Goal: Task Accomplishment & Management: Manage account settings

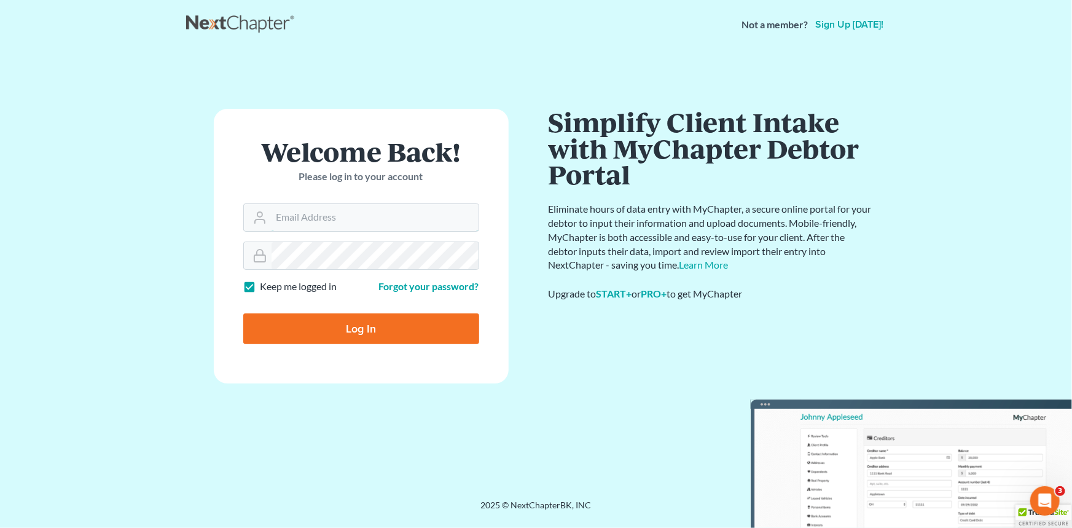
type input "[EMAIL_ADDRESS][DOMAIN_NAME]"
click at [391, 341] on input "Log In" at bounding box center [361, 328] width 236 height 31
type input "Thinking..."
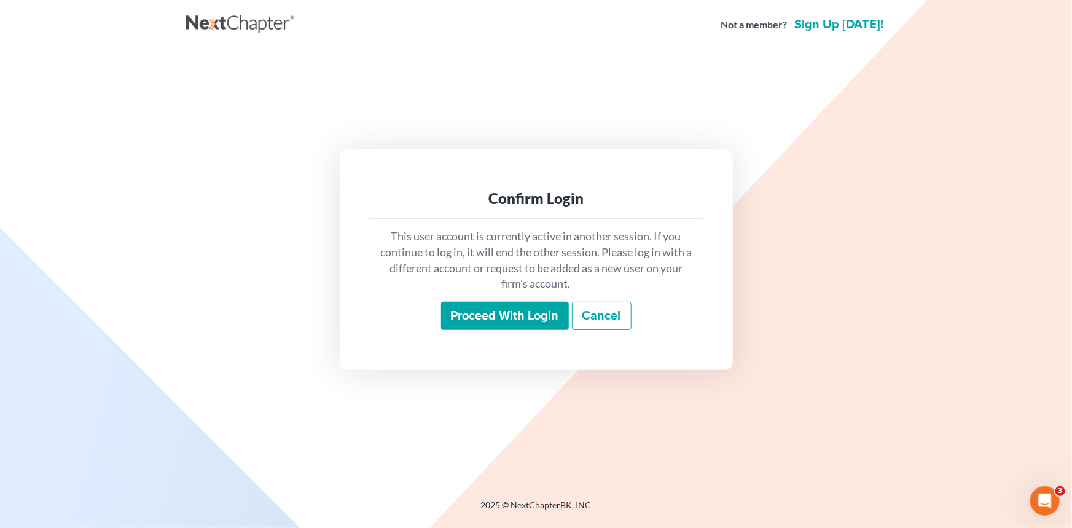
click at [521, 313] on input "Proceed with login" at bounding box center [505, 316] width 128 height 28
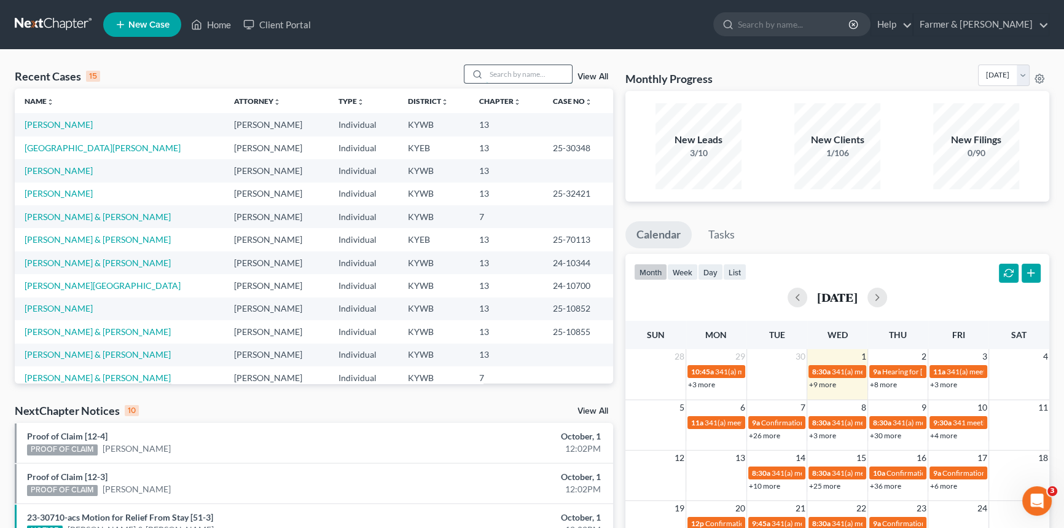
click at [509, 79] on input "search" at bounding box center [529, 74] width 86 height 18
type input "[PERSON_NAME] Northern"
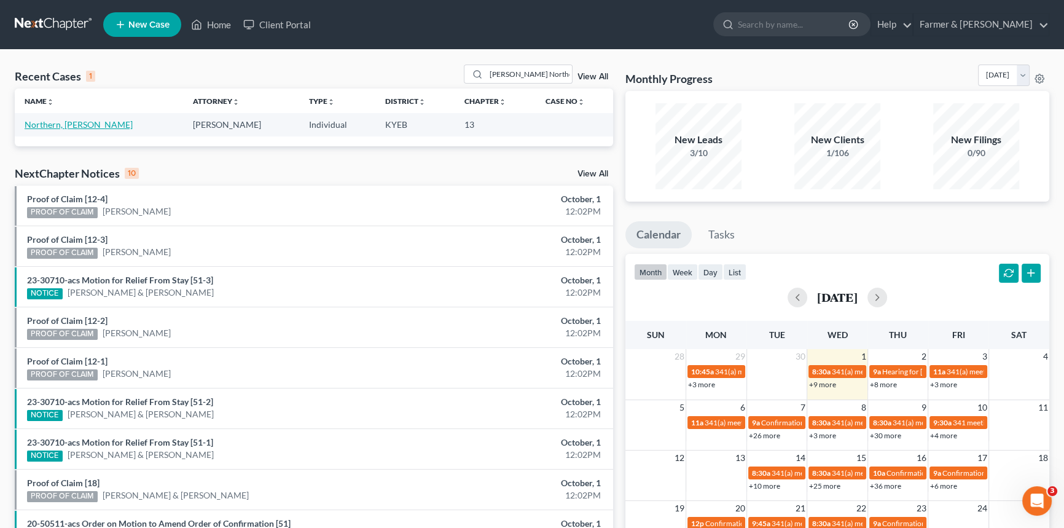
click at [56, 126] on link "Northern, Tara" at bounding box center [79, 124] width 108 height 10
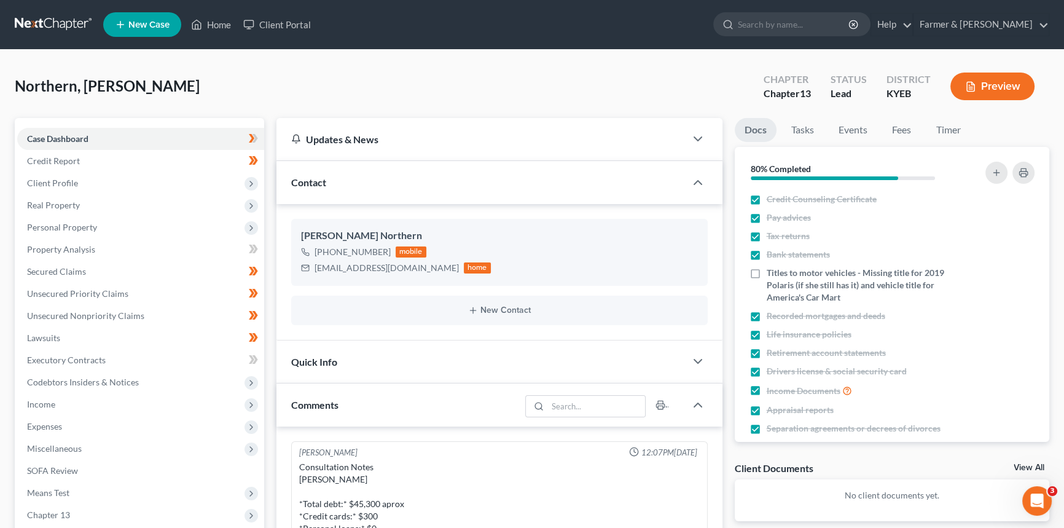
scroll to position [329, 0]
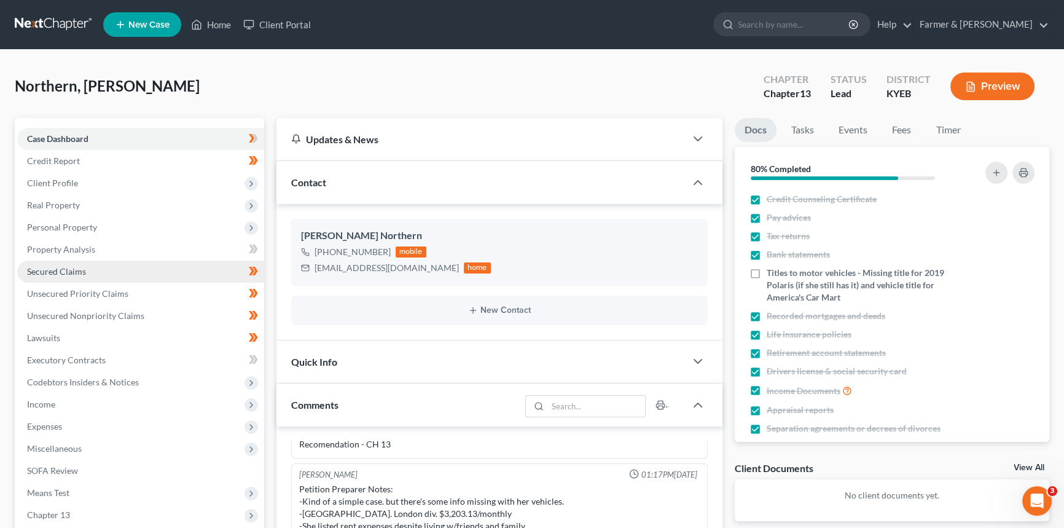
click at [87, 270] on link "Secured Claims" at bounding box center [140, 271] width 247 height 22
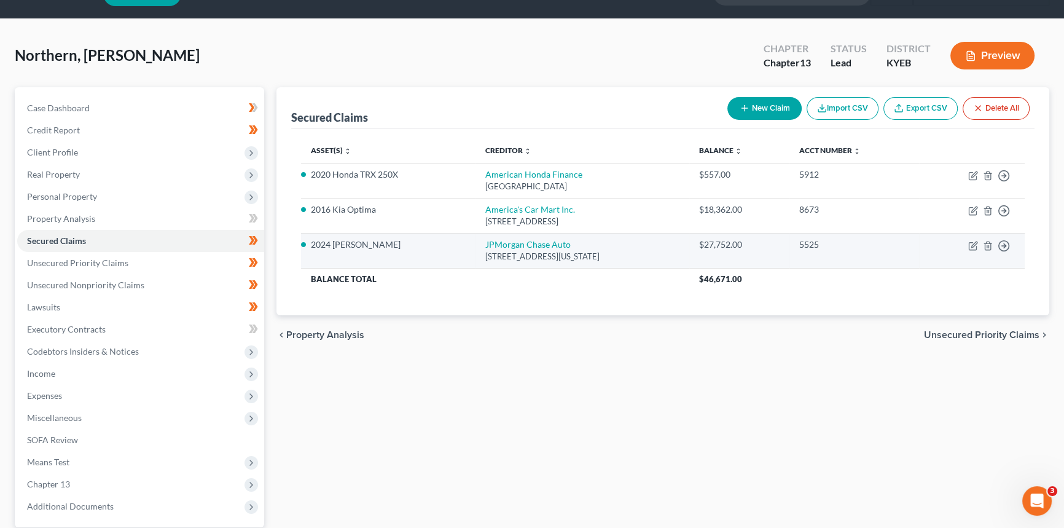
scroll to position [55, 0]
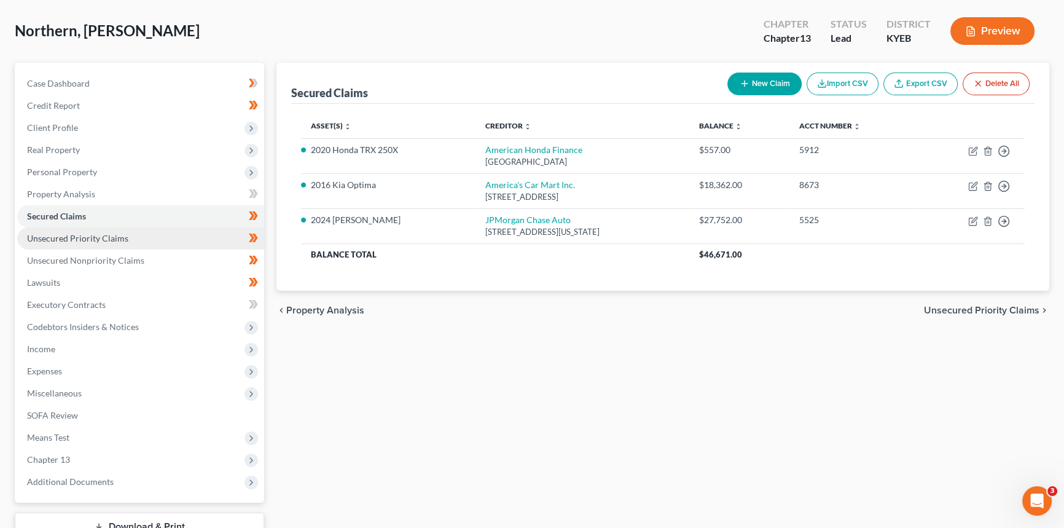
click at [117, 239] on span "Unsecured Priority Claims" at bounding box center [77, 238] width 101 height 10
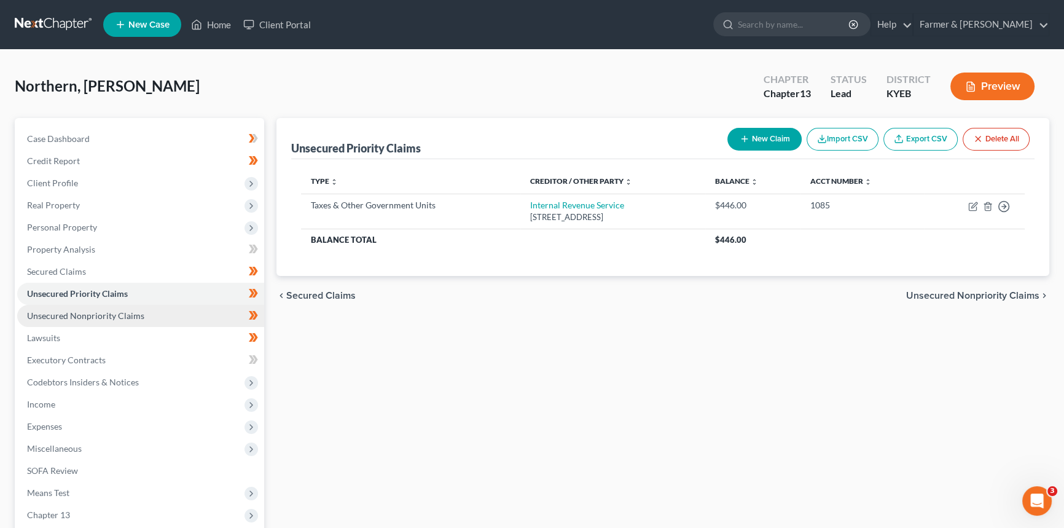
click at [168, 318] on link "Unsecured Nonpriority Claims" at bounding box center [140, 316] width 247 height 22
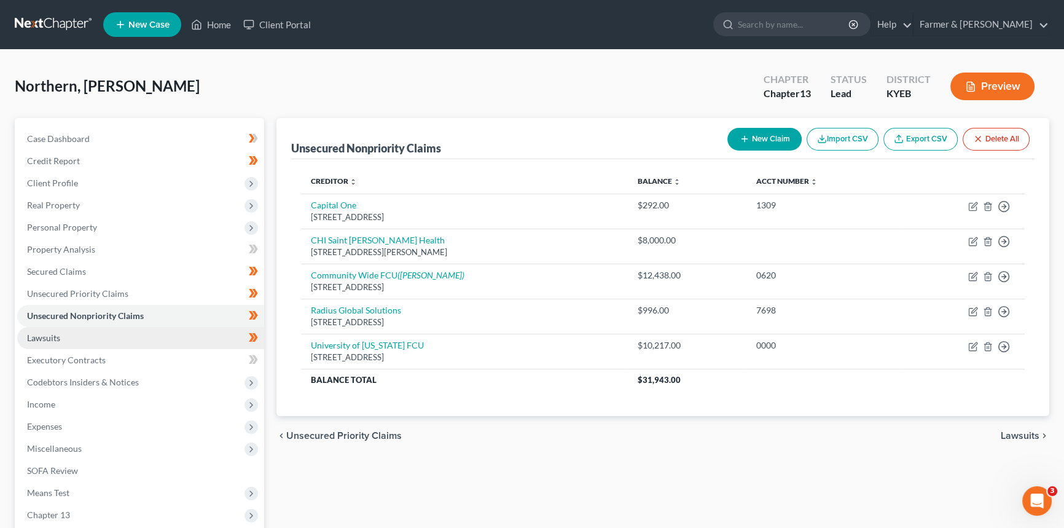
click at [46, 336] on span "Lawsuits" at bounding box center [43, 337] width 33 height 10
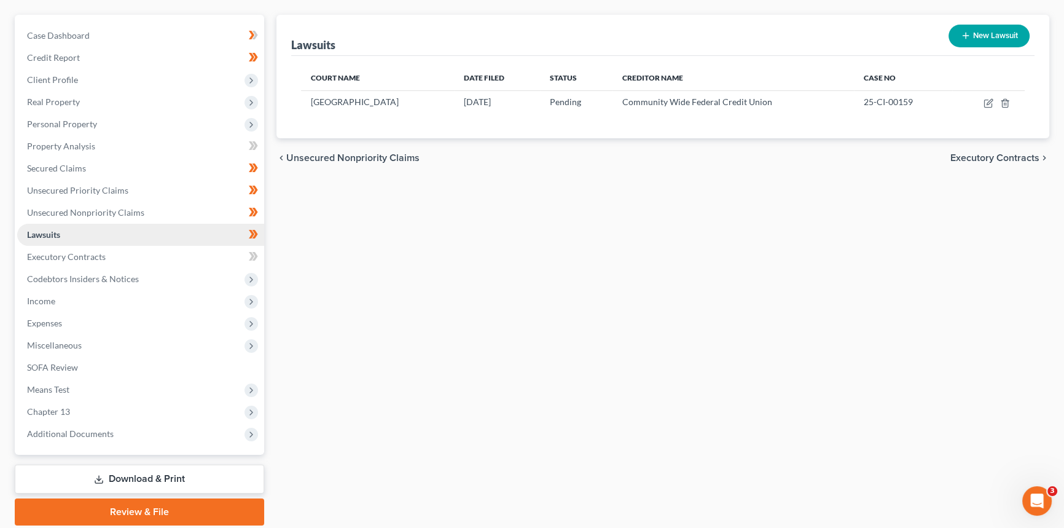
scroll to position [111, 0]
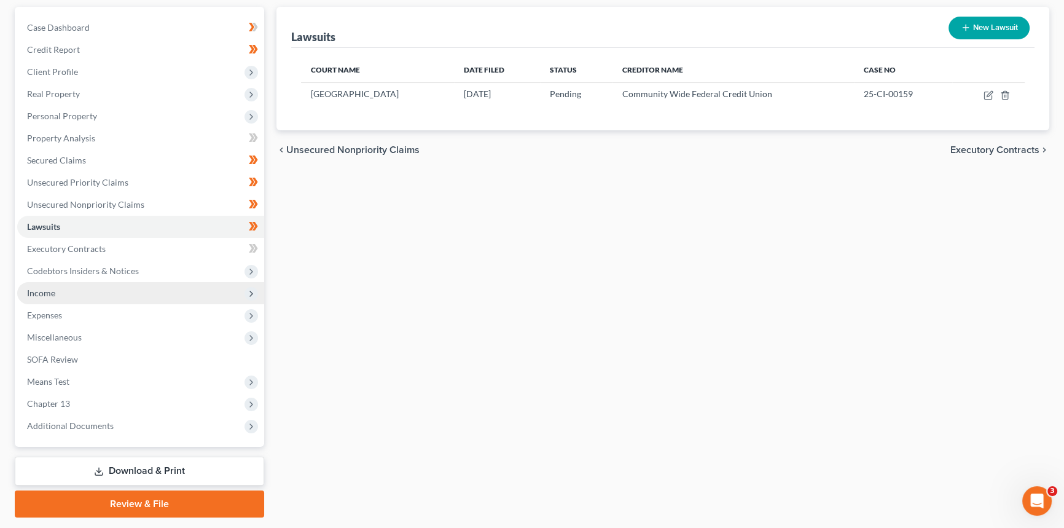
click at [53, 292] on span "Income" at bounding box center [41, 292] width 28 height 10
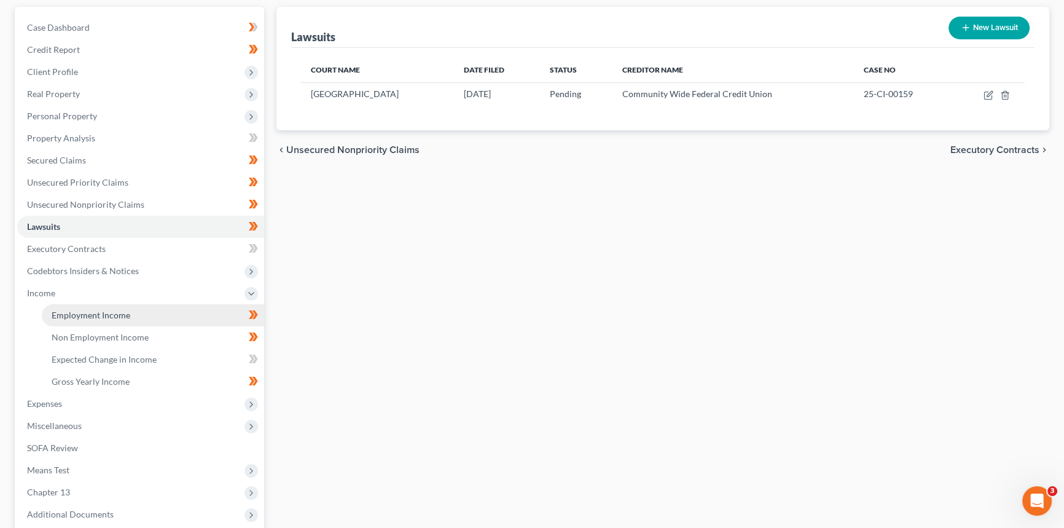
click at [83, 312] on span "Employment Income" at bounding box center [91, 315] width 79 height 10
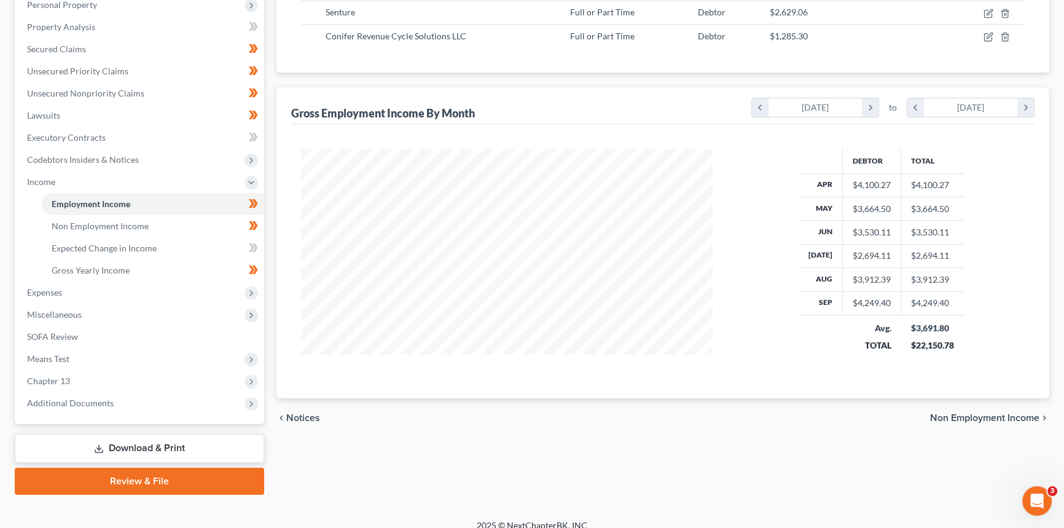
scroll to position [223, 0]
click at [75, 377] on span "Chapter 13" at bounding box center [140, 380] width 247 height 22
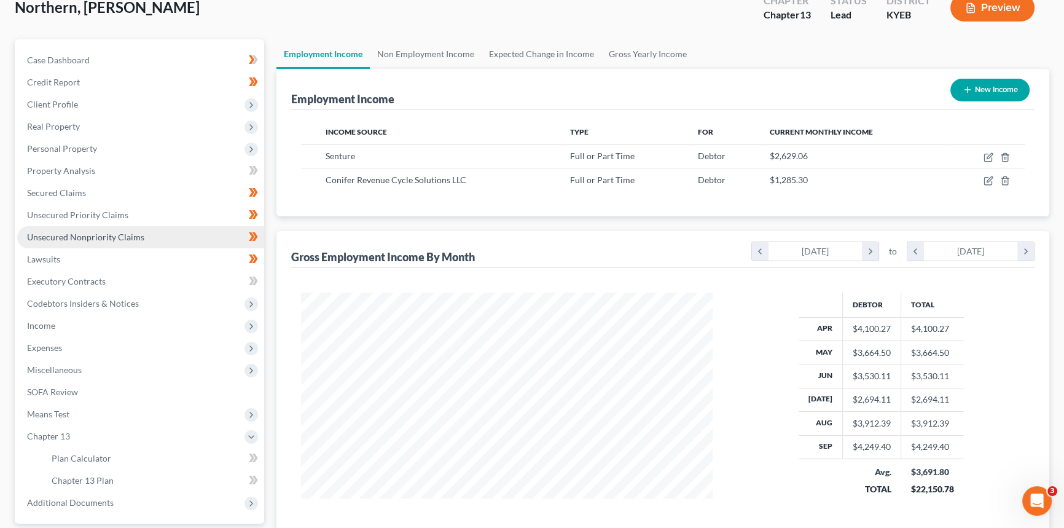
scroll to position [135, 0]
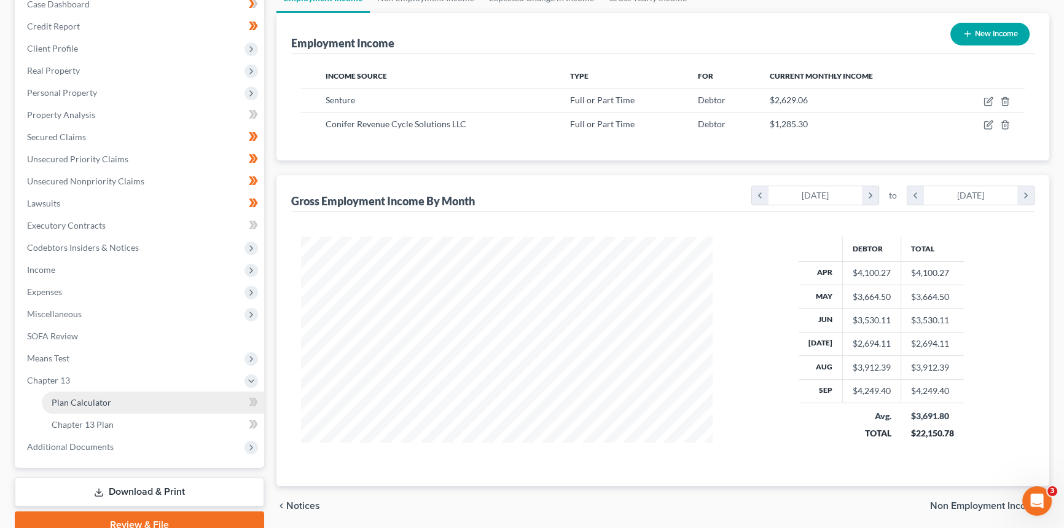
click at [80, 404] on span "Plan Calculator" at bounding box center [82, 402] width 60 height 10
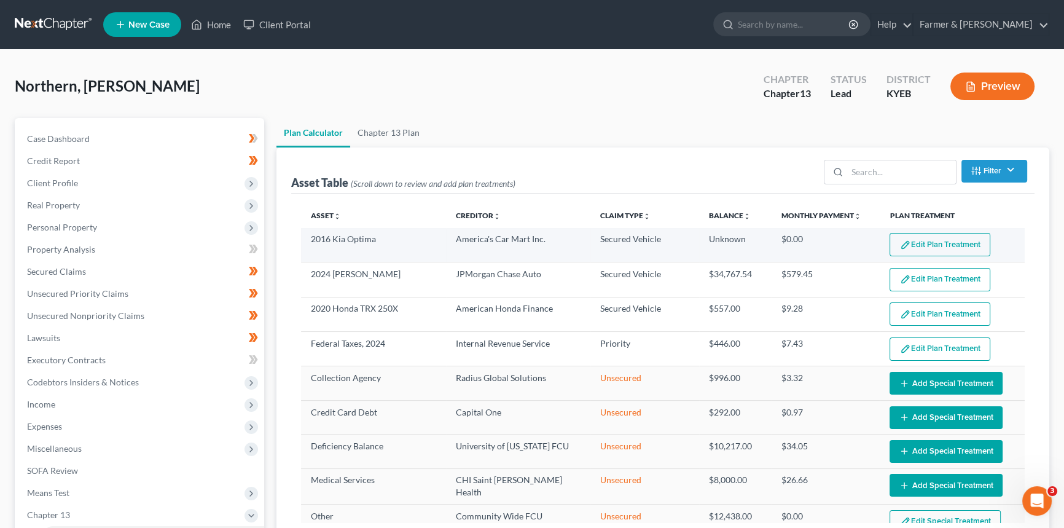
select select "59"
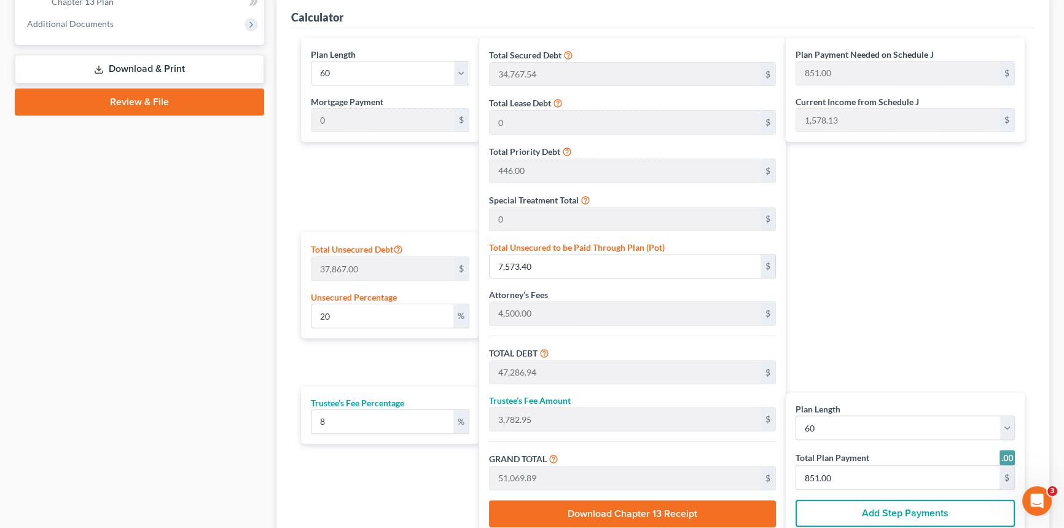
scroll to position [558, 0]
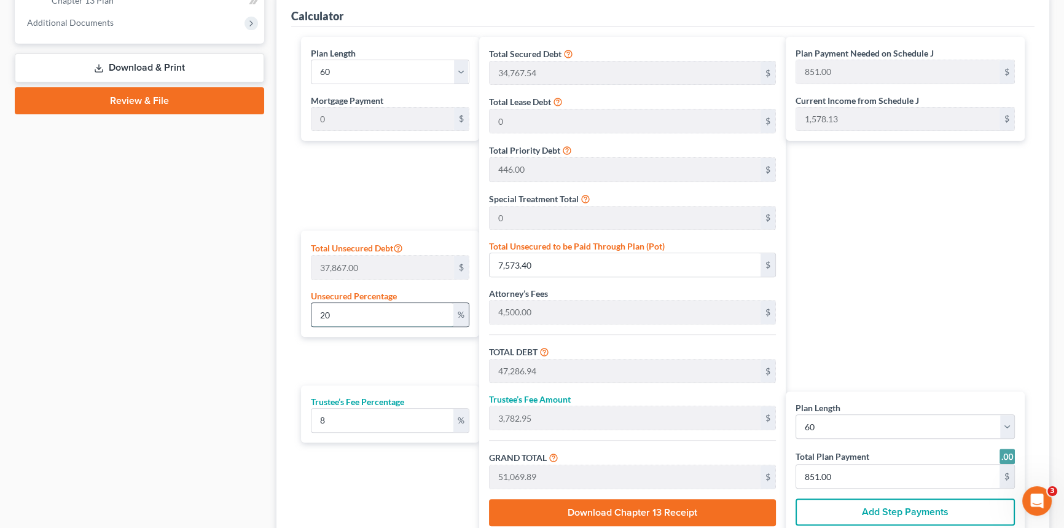
click at [338, 314] on input "20" at bounding box center [382, 314] width 142 height 23
type input "2"
type input "757.34"
type input "40,470.88"
type input "3,237.67"
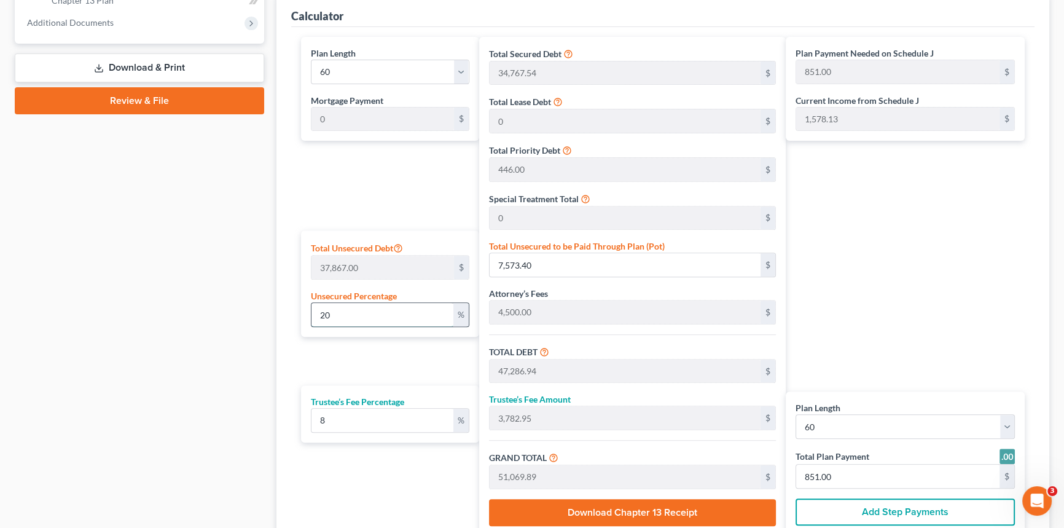
type input "43,708.55"
type input "728.00"
type input "39,713.54"
type input "3,177.08"
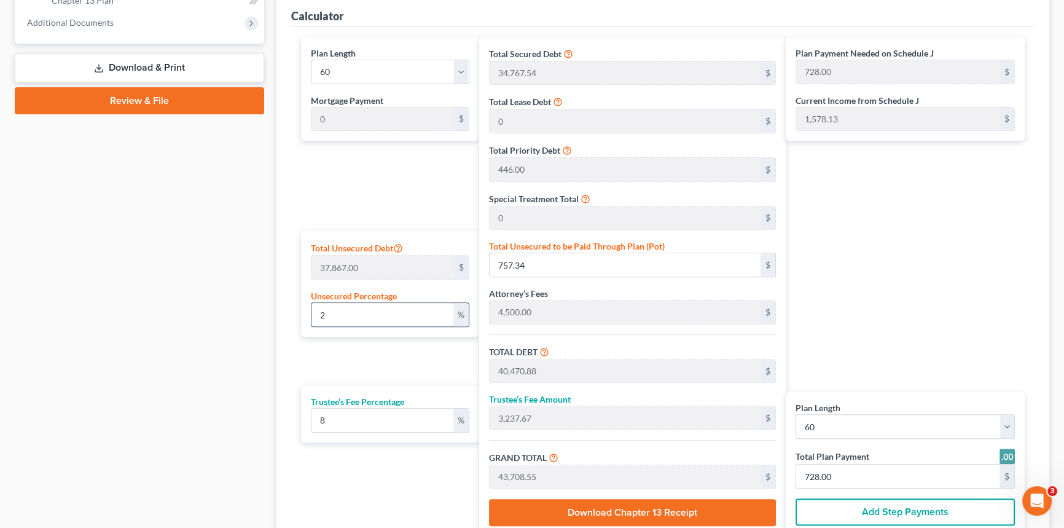
type input "42,890.62"
type input "715.00"
type input "1"
type input "378.67"
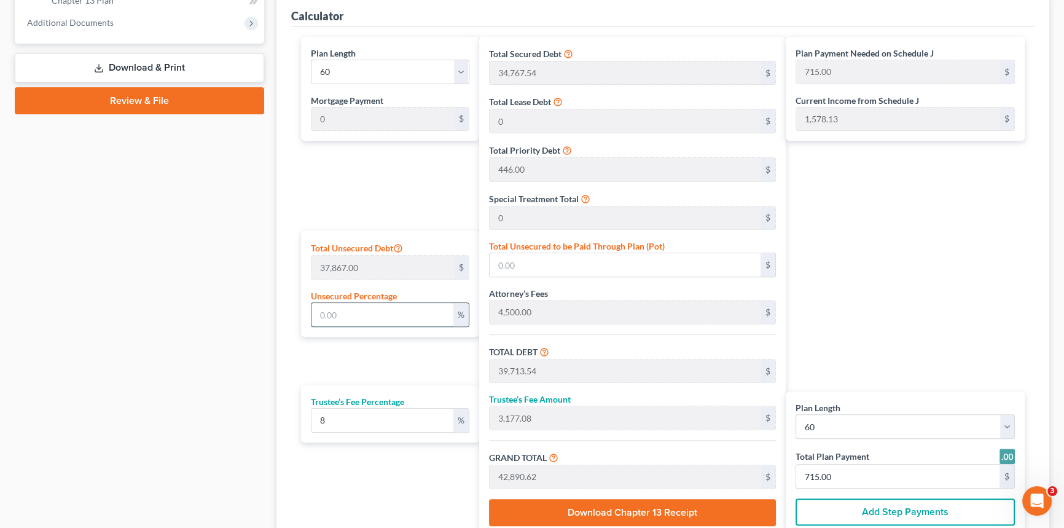
type input "40,092.21"
type input "3,207.37"
type input "43,299.58"
type input "722.00"
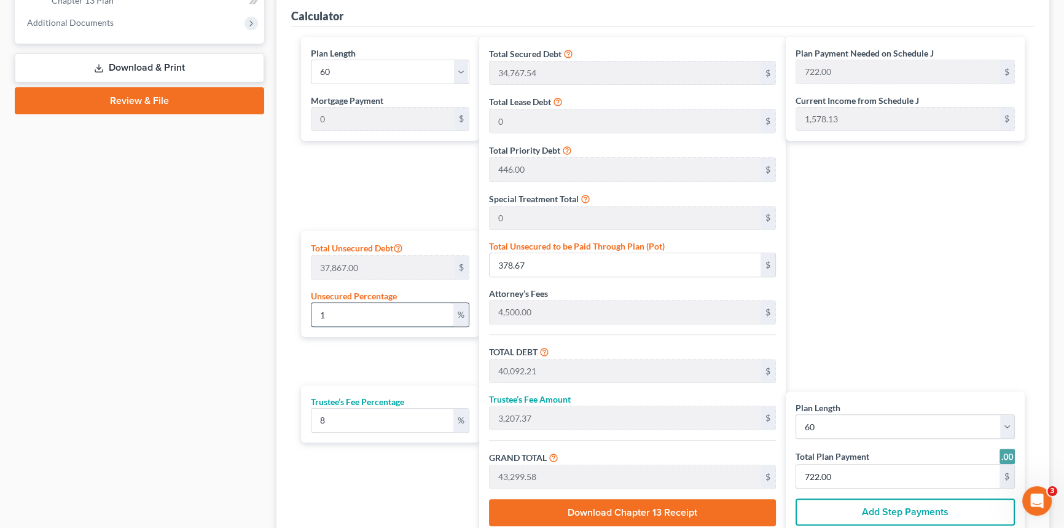
type input "10"
type input "3,786.70"
type input "43,500.24"
type input "3,480.01"
type input "46,980.25"
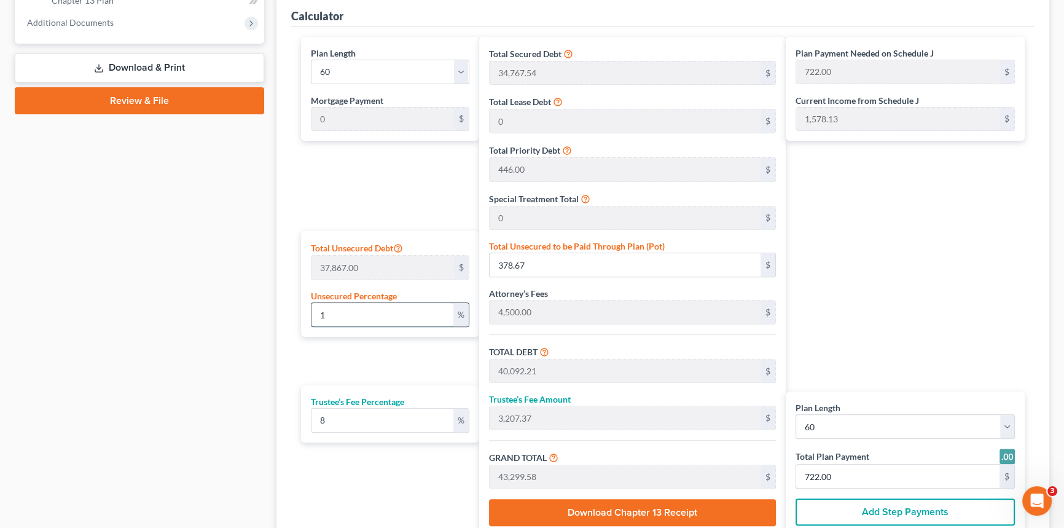
type input "783.00"
type input "10"
click at [423, 362] on div "Plan Length 1 2 3 4 5 6 7 8 9 10 11 12 13 14 15 16 17 18 19 20 21 22 23 24 25 2…" at bounding box center [387, 286] width 184 height 499
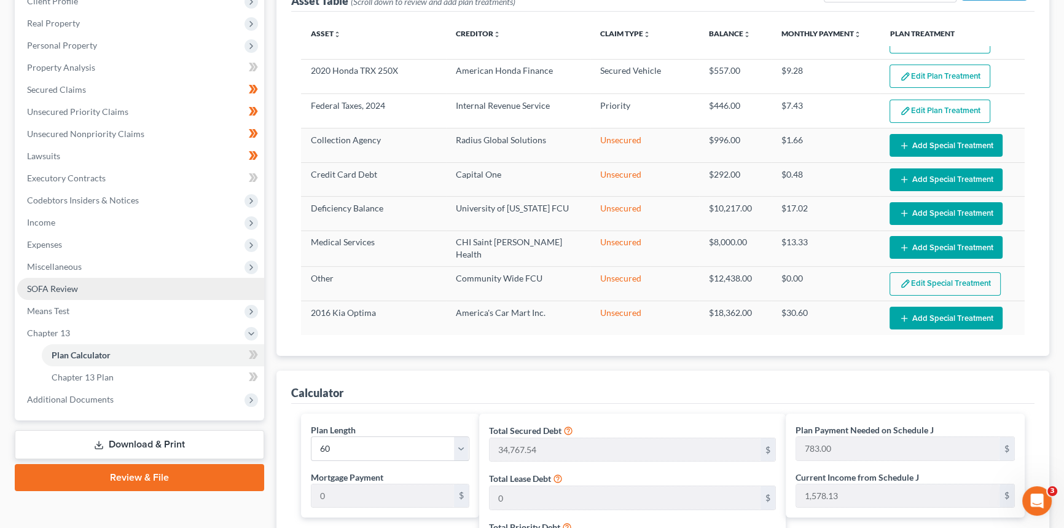
scroll to position [162, 0]
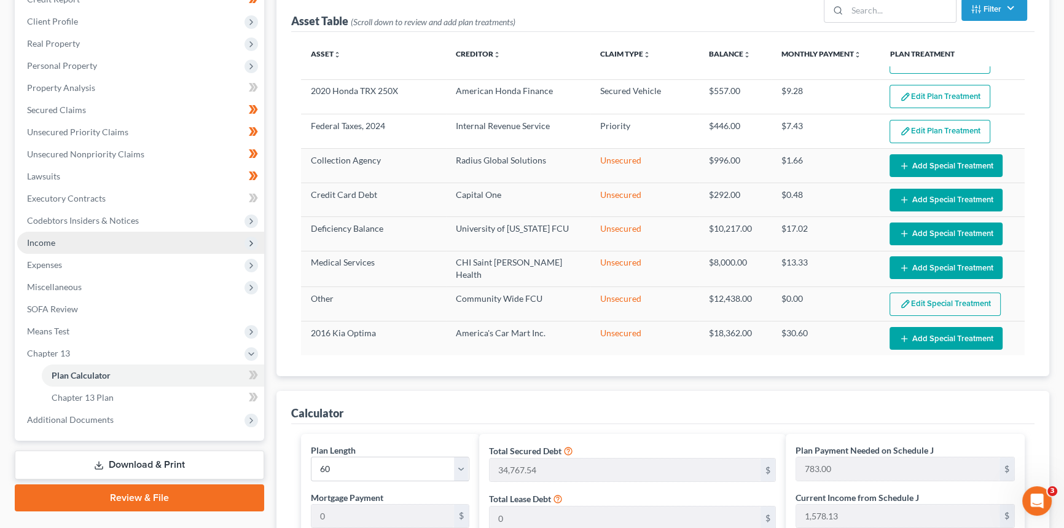
click at [158, 243] on span "Income" at bounding box center [140, 243] width 247 height 22
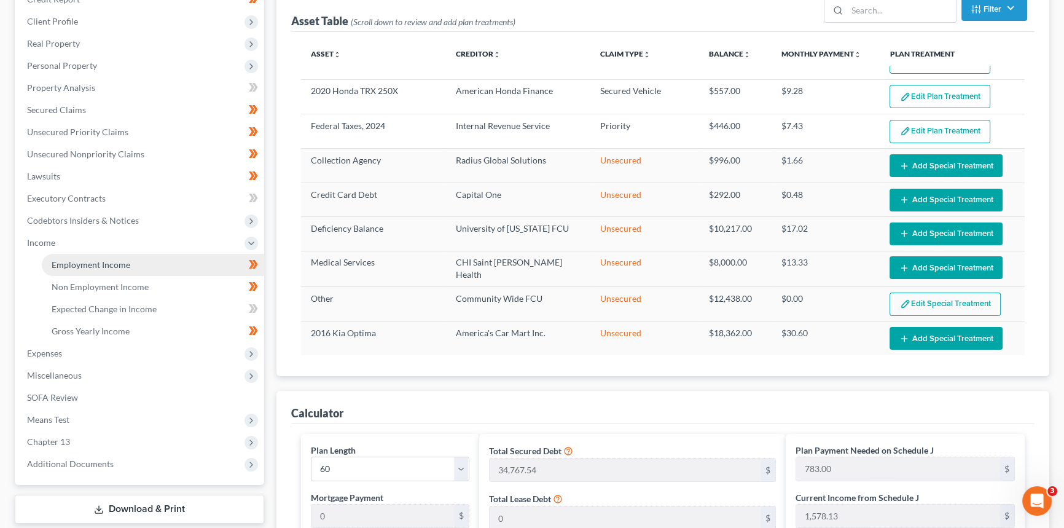
click at [117, 270] on link "Employment Income" at bounding box center [153, 265] width 222 height 22
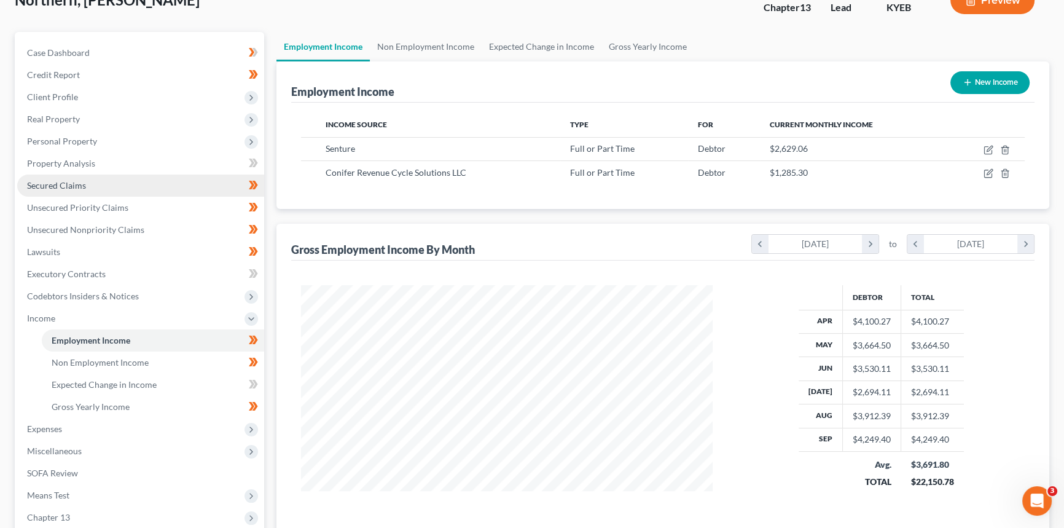
scroll to position [111, 0]
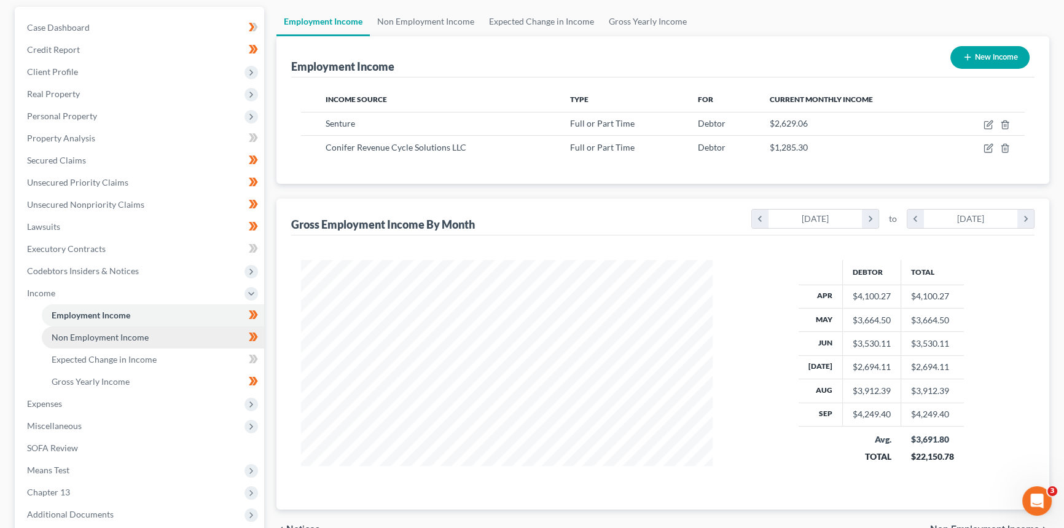
click at [80, 333] on span "Non Employment Income" at bounding box center [100, 337] width 97 height 10
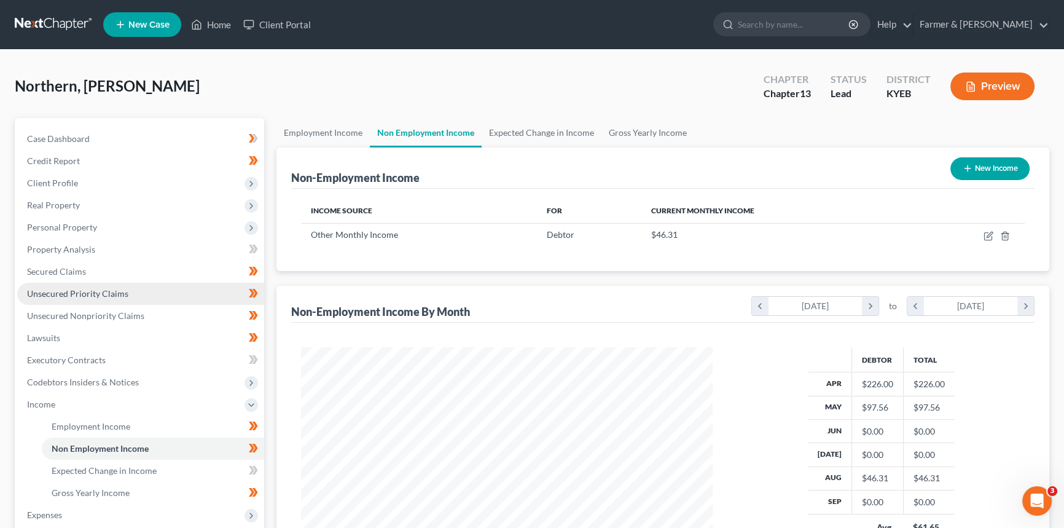
scroll to position [220, 436]
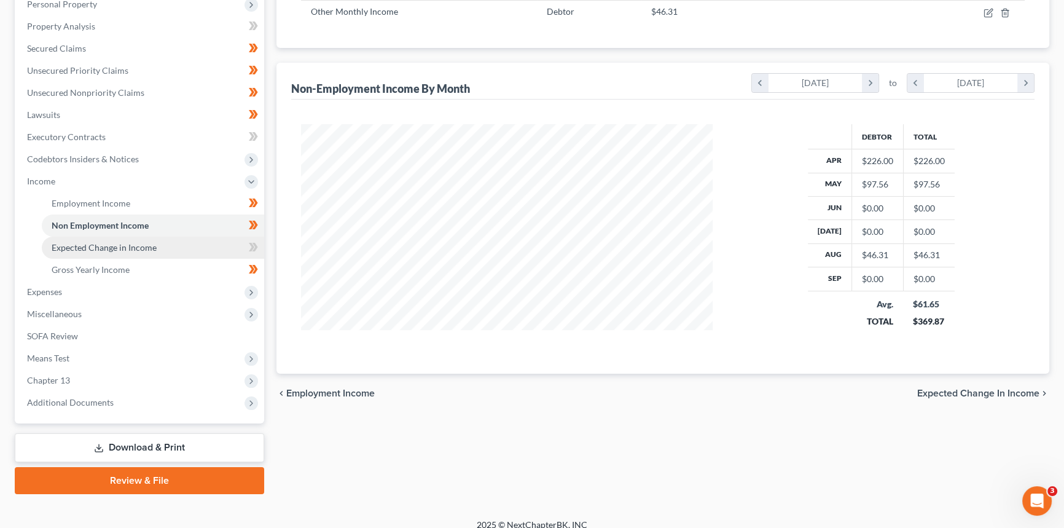
click at [122, 244] on span "Expected Change in Income" at bounding box center [104, 247] width 105 height 10
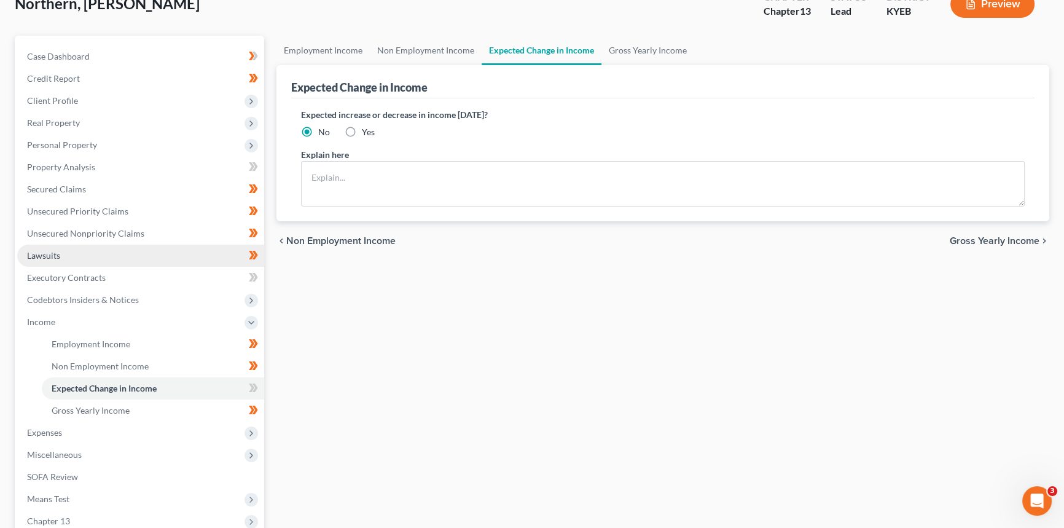
scroll to position [223, 0]
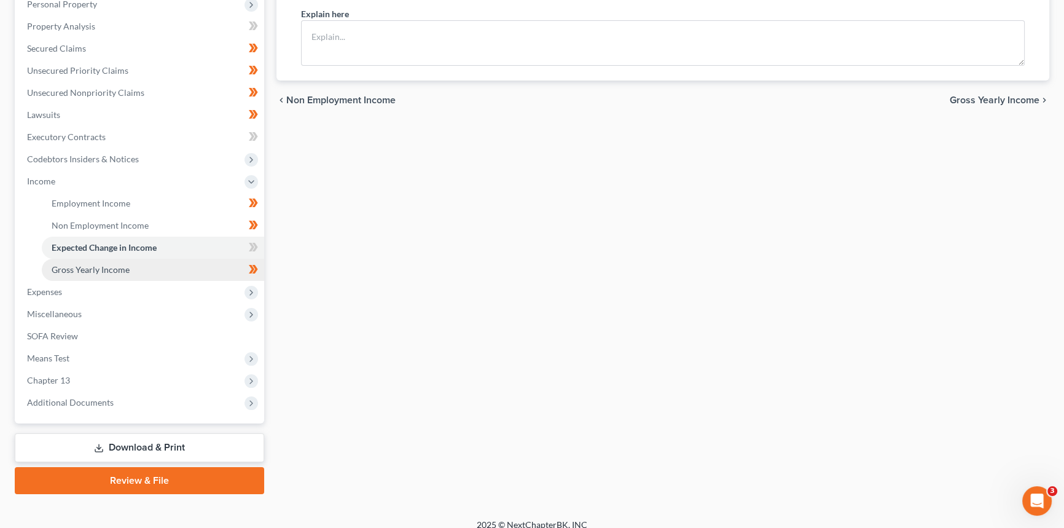
click at [113, 275] on link "Gross Yearly Income" at bounding box center [153, 270] width 222 height 22
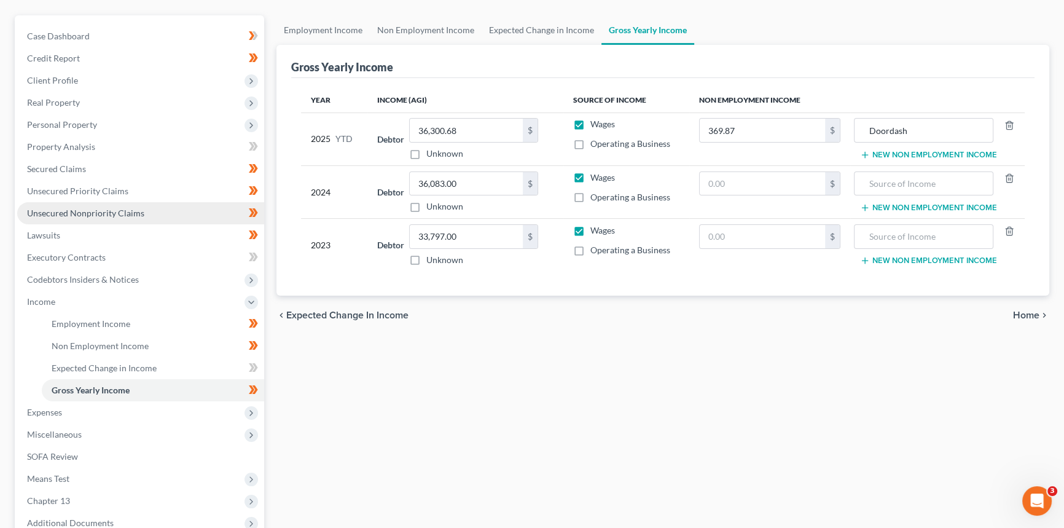
scroll to position [167, 0]
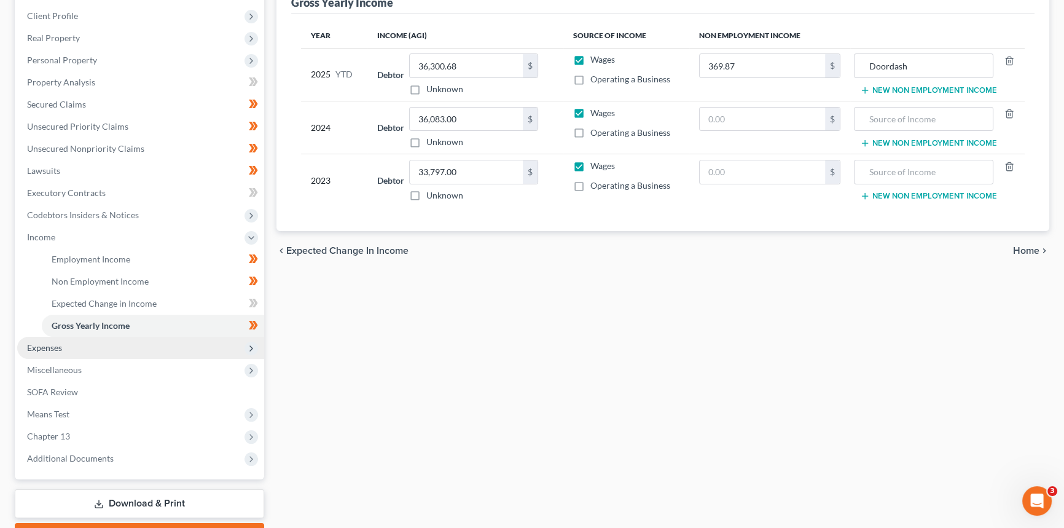
click at [77, 351] on span "Expenses" at bounding box center [140, 348] width 247 height 22
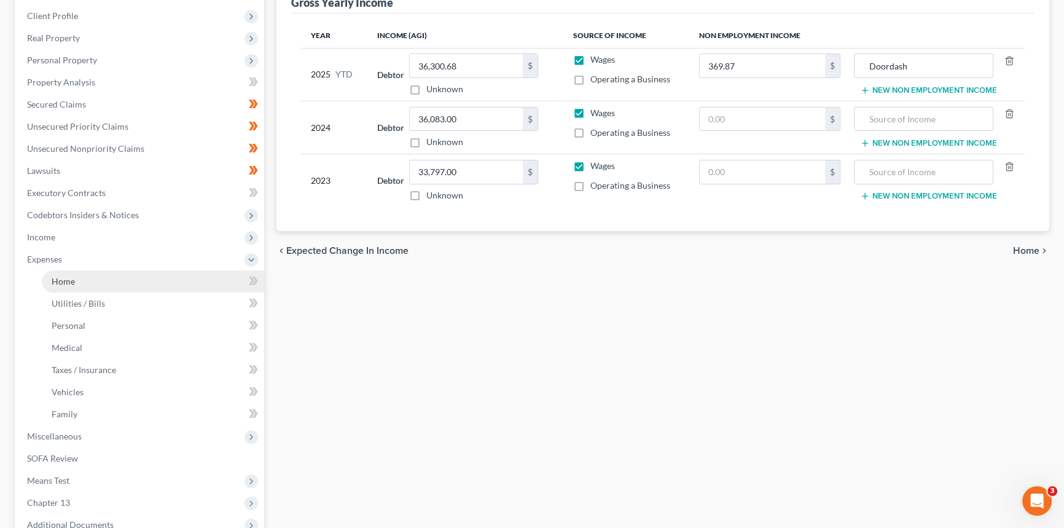
click at [69, 276] on span "Home" at bounding box center [63, 281] width 23 height 10
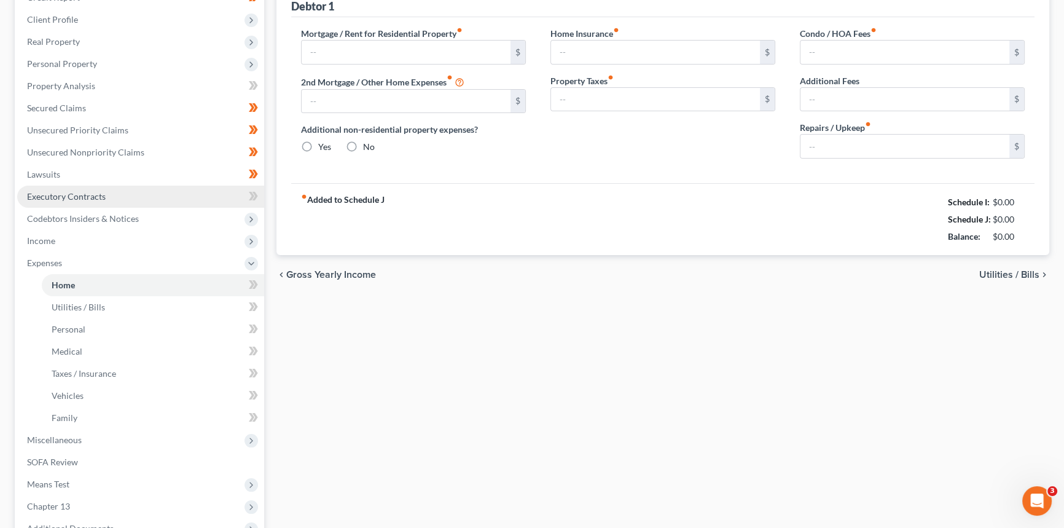
type input "0.00"
radio input "true"
type input "0.00"
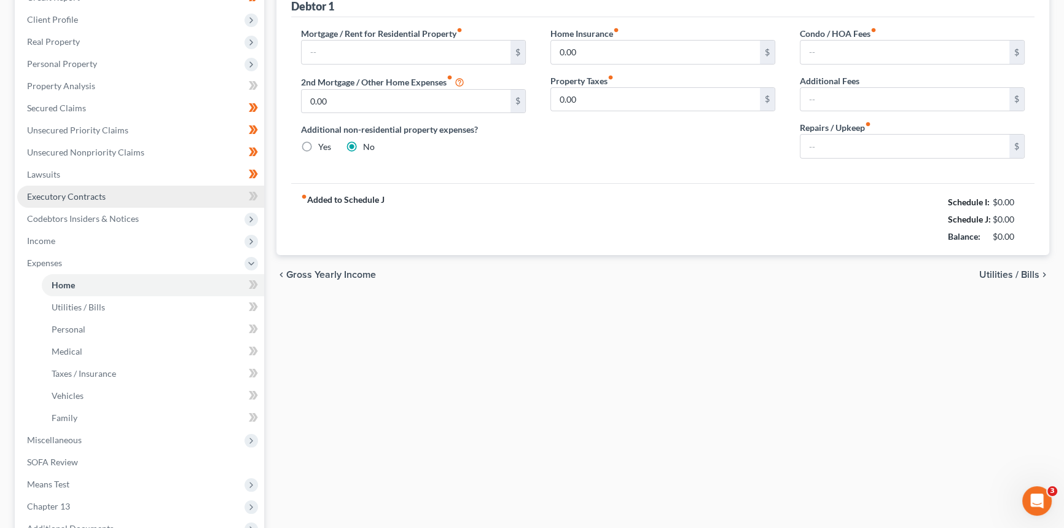
type input "0.00"
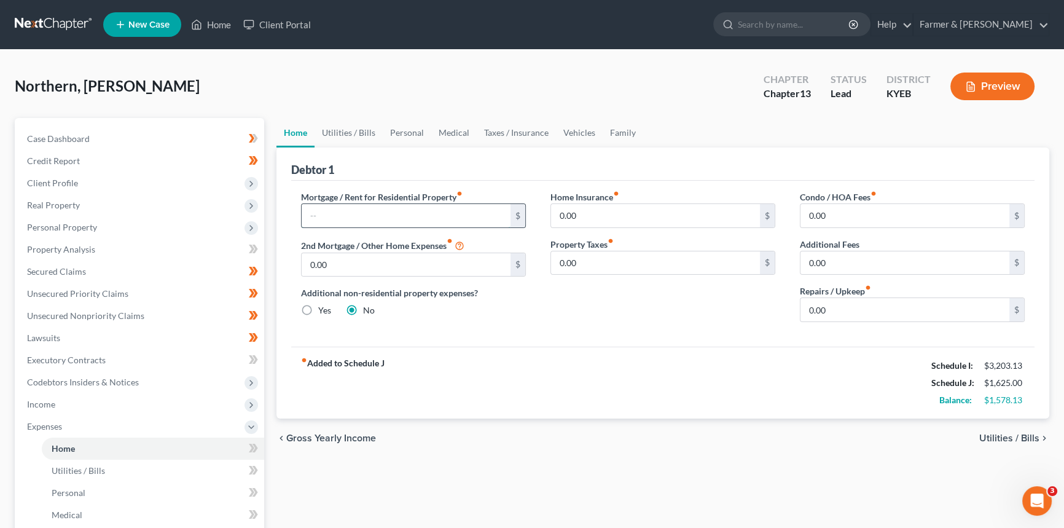
click at [360, 214] on input "text" at bounding box center [406, 215] width 209 height 23
type input "165"
click at [826, 303] on input "0.00" at bounding box center [904, 309] width 209 height 23
type input "25"
click at [354, 129] on link "Utilities / Bills" at bounding box center [348, 132] width 68 height 29
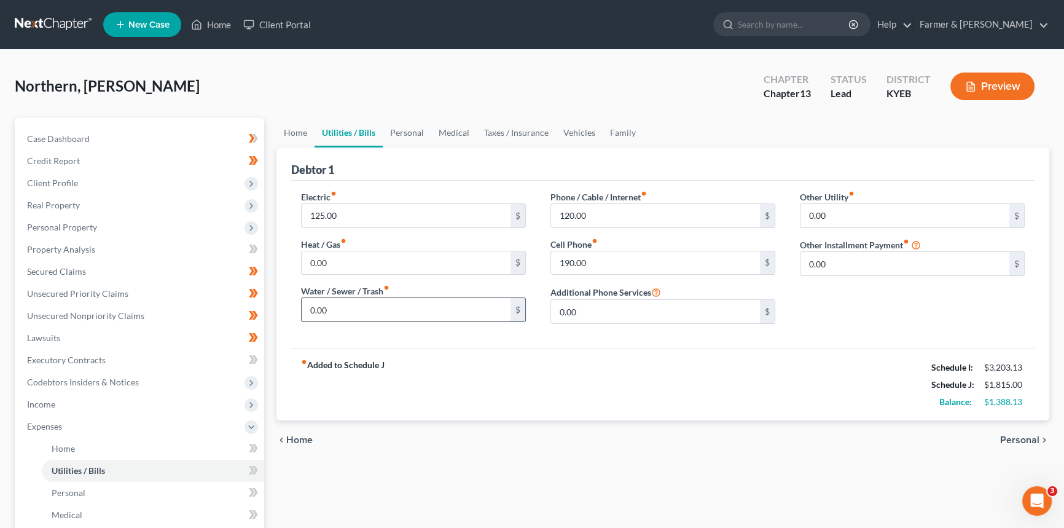
click at [348, 303] on input "0.00" at bounding box center [406, 309] width 209 height 23
type input "46"
click at [346, 213] on input "125.00" at bounding box center [406, 215] width 209 height 23
type input "140"
click at [842, 252] on input "0.00" at bounding box center [904, 263] width 209 height 23
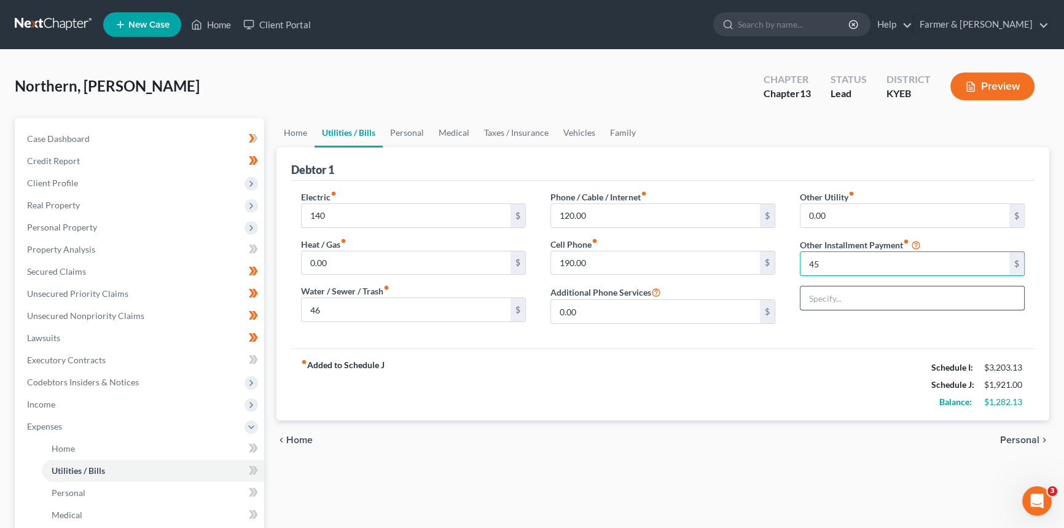
type input "45"
click at [829, 299] on input "text" at bounding box center [912, 297] width 224 height 23
type input "Streaming Services"
click at [399, 129] on link "Personal" at bounding box center [407, 132] width 49 height 29
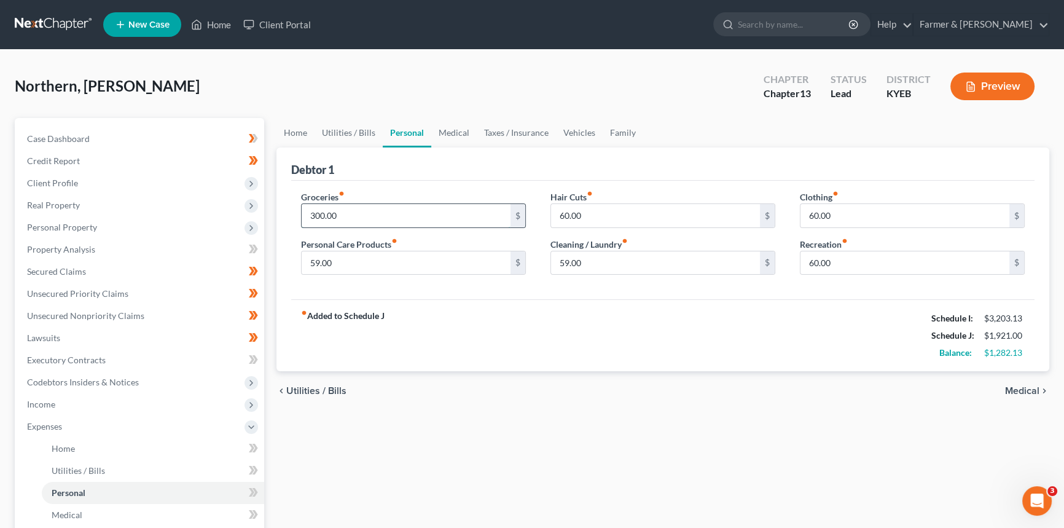
click at [353, 213] on input "300.00" at bounding box center [406, 215] width 209 height 23
click at [337, 214] on input "300.00" at bounding box center [406, 215] width 209 height 23
drag, startPoint x: 340, startPoint y: 213, endPoint x: 273, endPoint y: 216, distance: 67.7
click at [273, 216] on div "Home Utilities / Bills Personal Medical Taxes / Insurance Vehicles Family Debto…" at bounding box center [662, 450] width 785 height 665
type input "497"
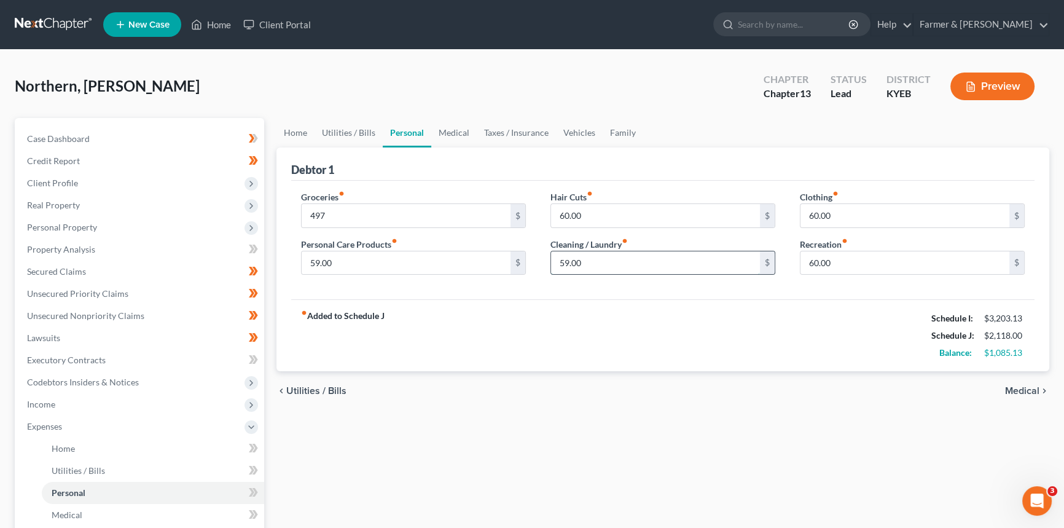
click at [601, 259] on input "59.00" at bounding box center [655, 262] width 209 height 23
type input "75"
click at [345, 268] on input "59.00" at bounding box center [406, 262] width 209 height 23
click at [451, 129] on link "Medical" at bounding box center [453, 132] width 45 height 29
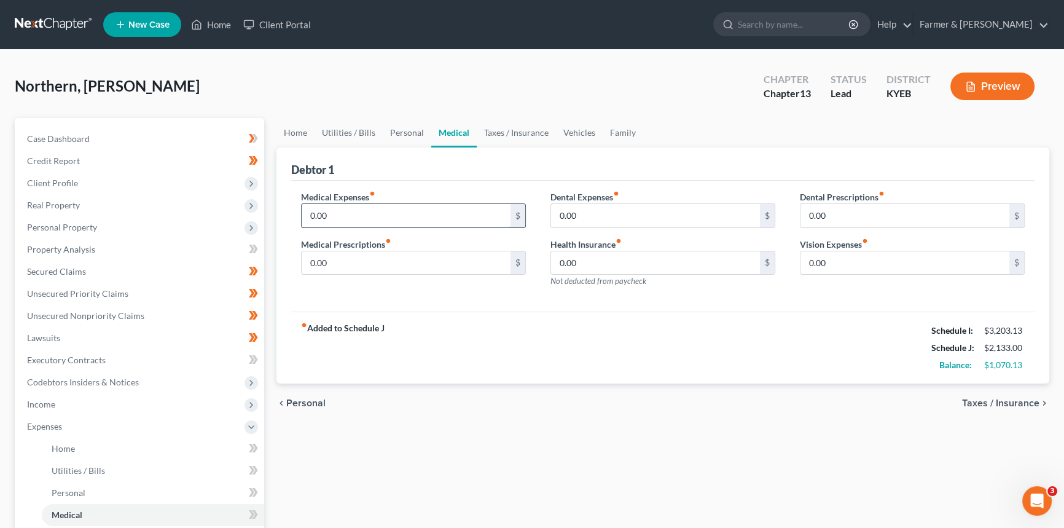
click at [326, 213] on input "0.00" at bounding box center [406, 215] width 209 height 23
type input "75"
type input "25"
click at [832, 264] on input "0.00" at bounding box center [904, 262] width 209 height 23
type input "25"
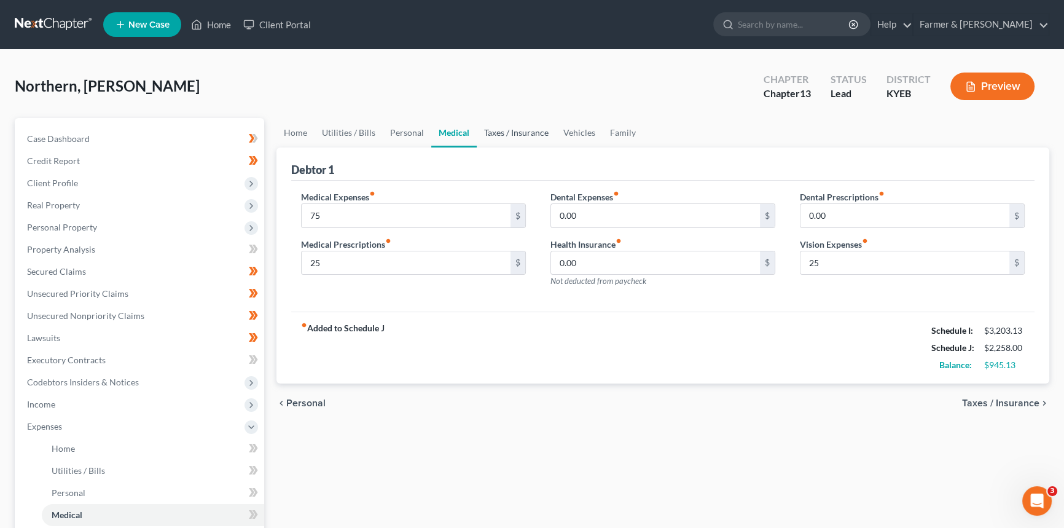
click at [510, 133] on link "Taxes / Insurance" at bounding box center [516, 132] width 79 height 29
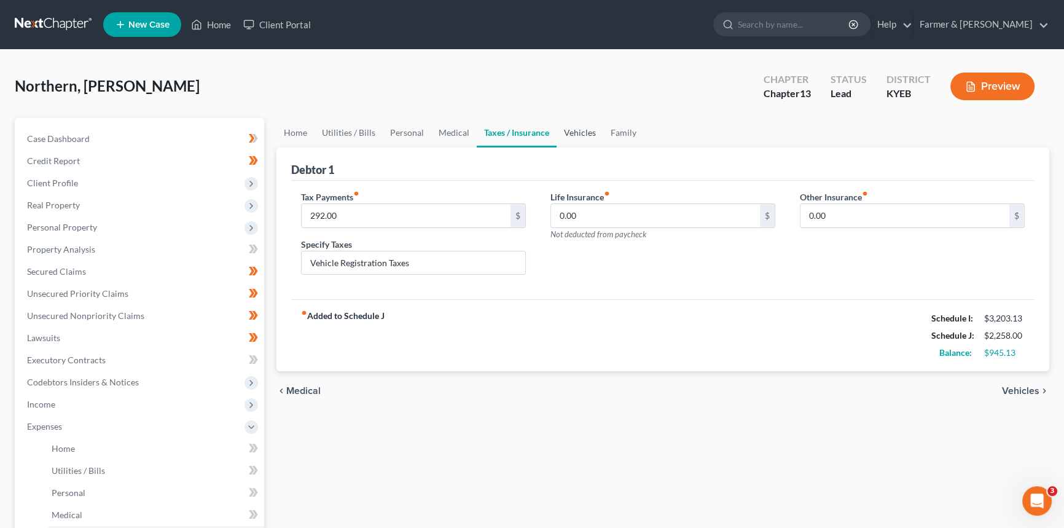
click at [571, 128] on link "Vehicles" at bounding box center [579, 132] width 47 height 29
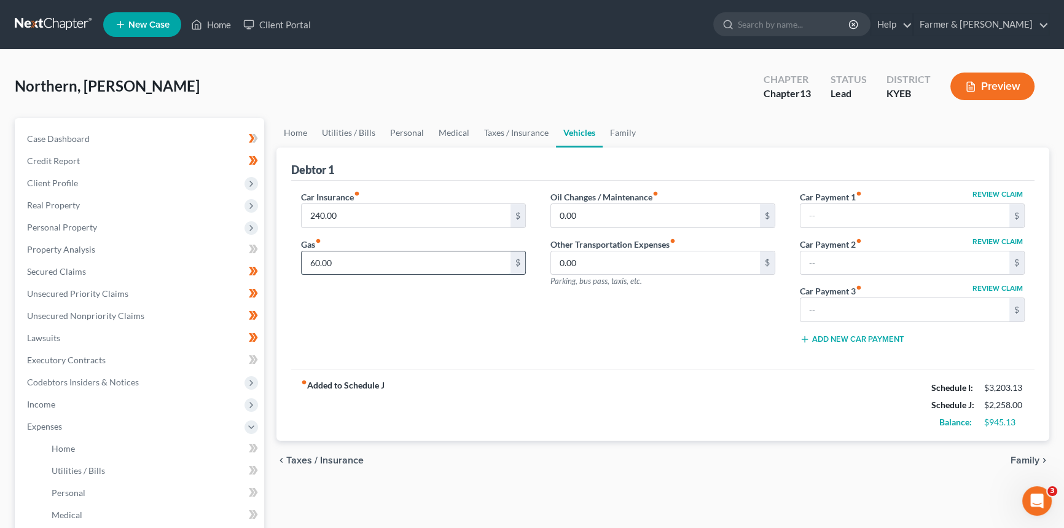
click at [354, 267] on input "60.00" at bounding box center [406, 262] width 209 height 23
type input "225"
click at [547, 365] on div "Car Insurance fiber_manual_record 240.00 $ Gas fiber_manual_record 225 $ Oil Ch…" at bounding box center [662, 275] width 743 height 188
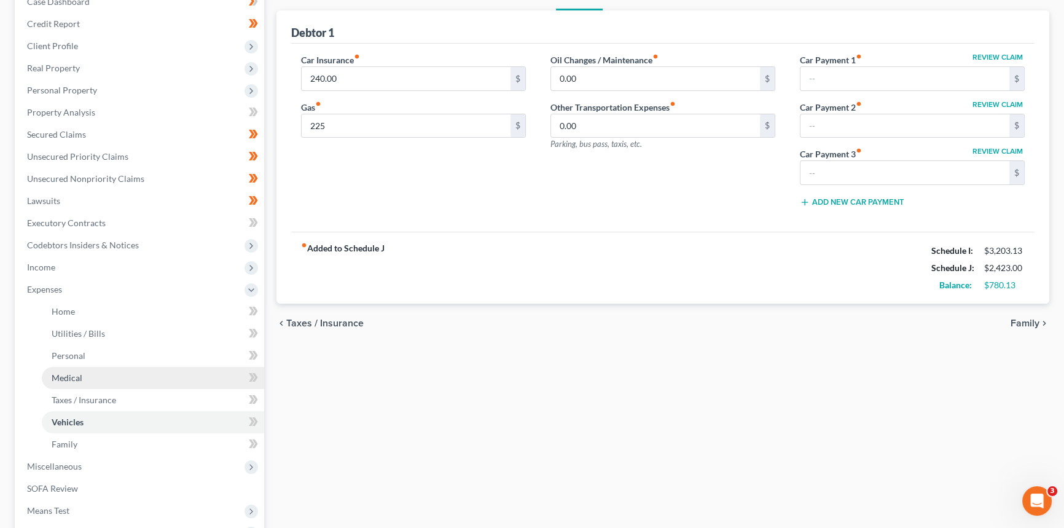
scroll to position [167, 0]
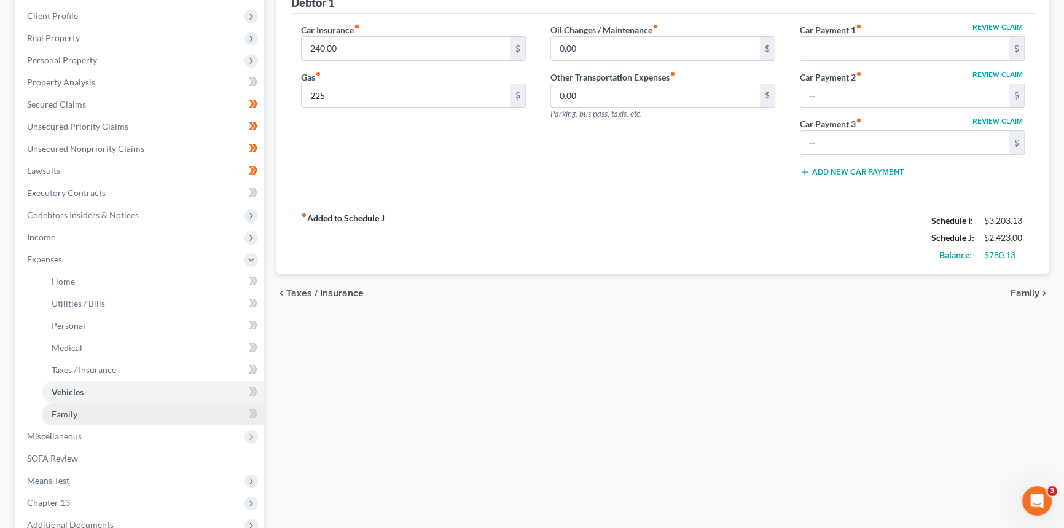
click at [50, 406] on link "Family" at bounding box center [153, 414] width 222 height 22
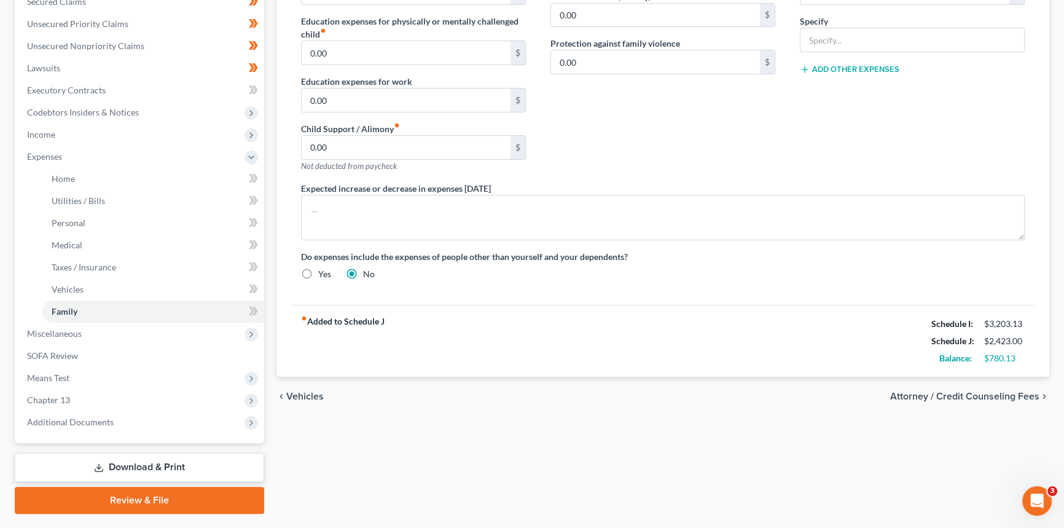
scroll to position [279, 0]
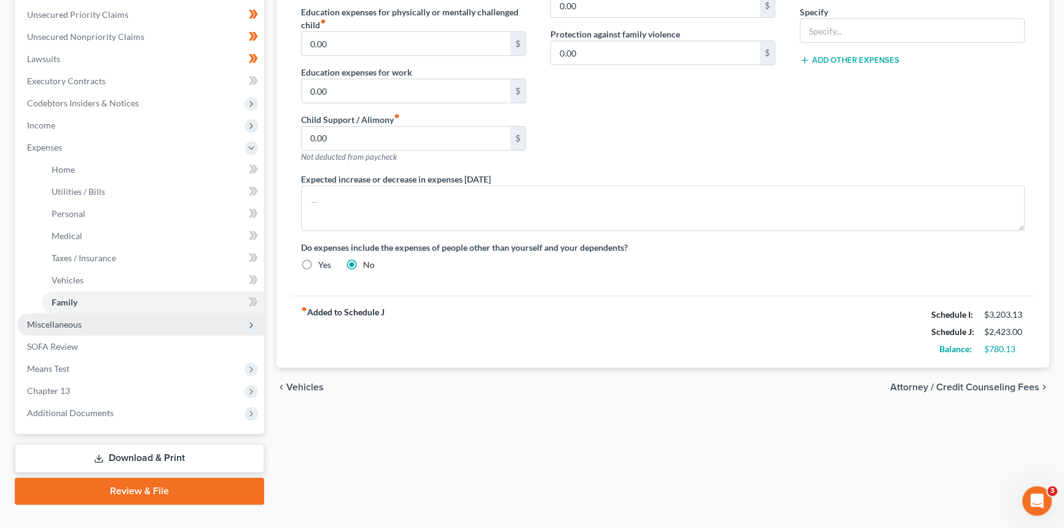
click at [60, 326] on span "Miscellaneous" at bounding box center [54, 324] width 55 height 10
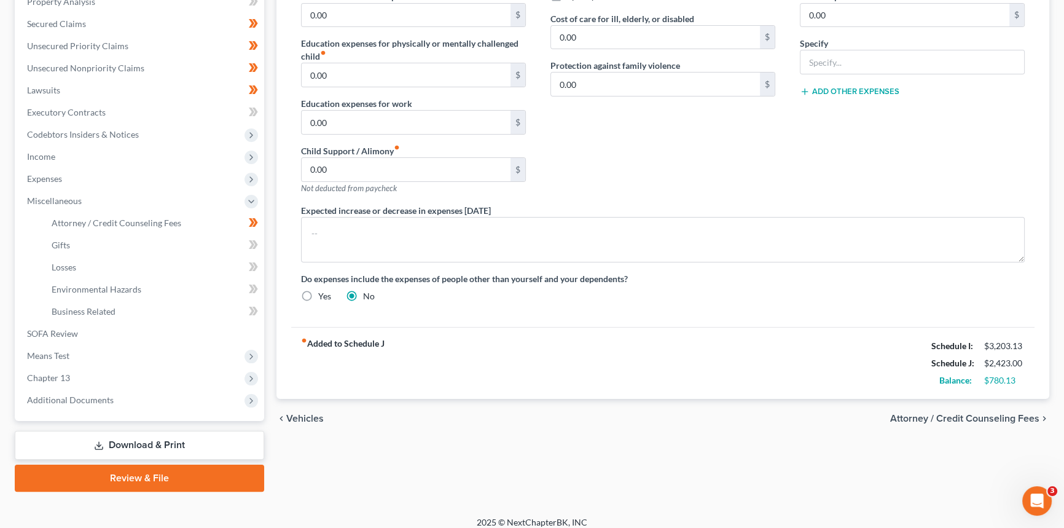
scroll to position [0, 0]
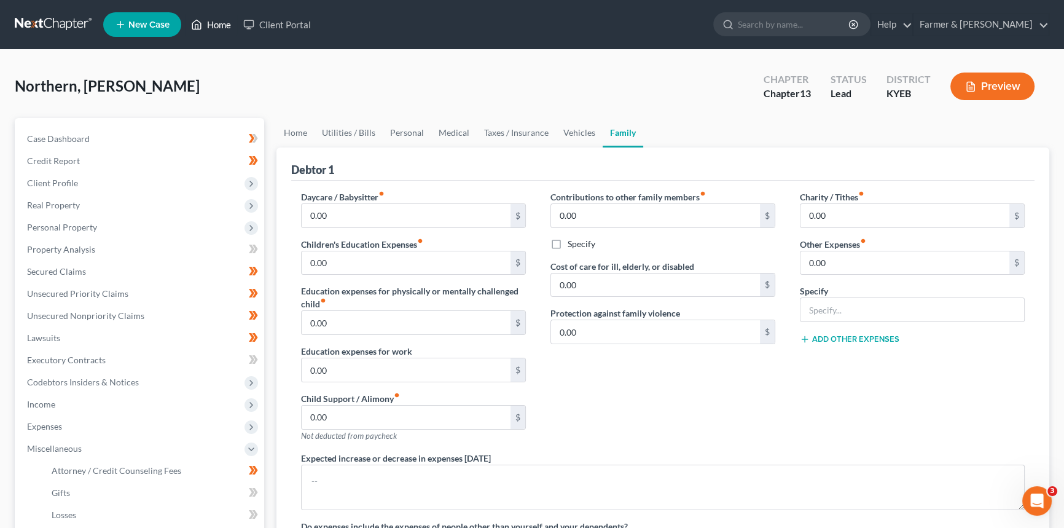
click at [213, 25] on link "Home" at bounding box center [211, 25] width 52 height 22
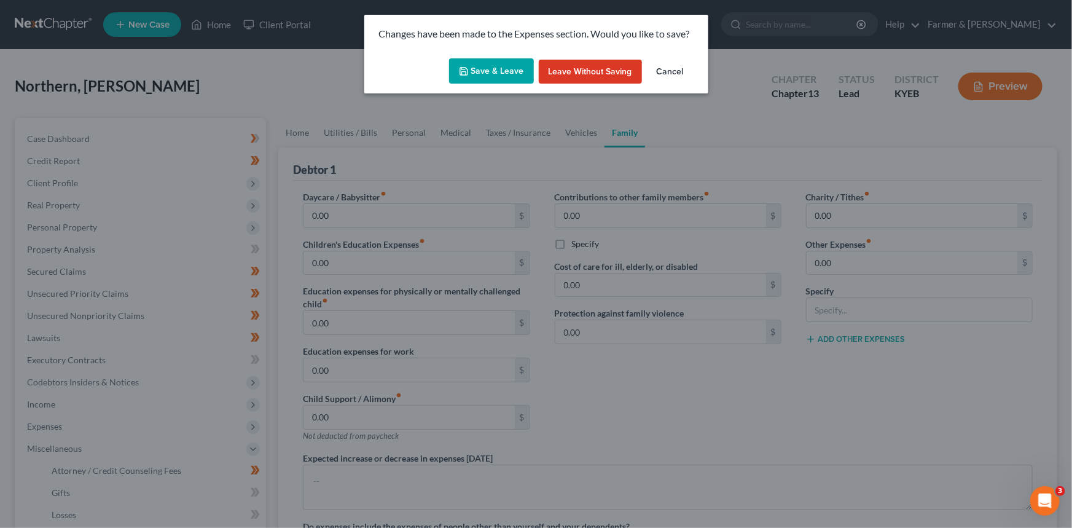
click at [507, 72] on button "Save & Leave" at bounding box center [491, 71] width 85 height 26
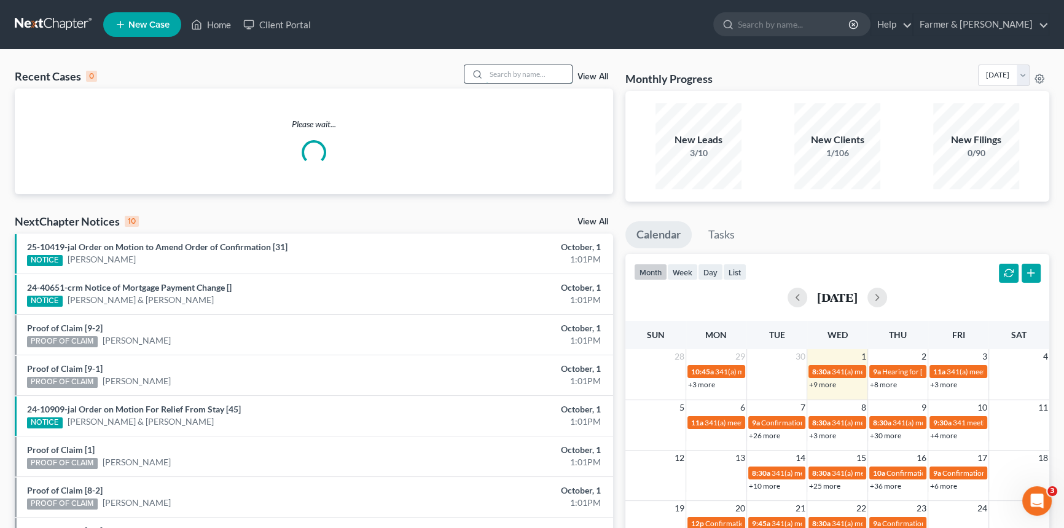
click at [515, 72] on input "search" at bounding box center [529, 74] width 86 height 18
type input "Clair"
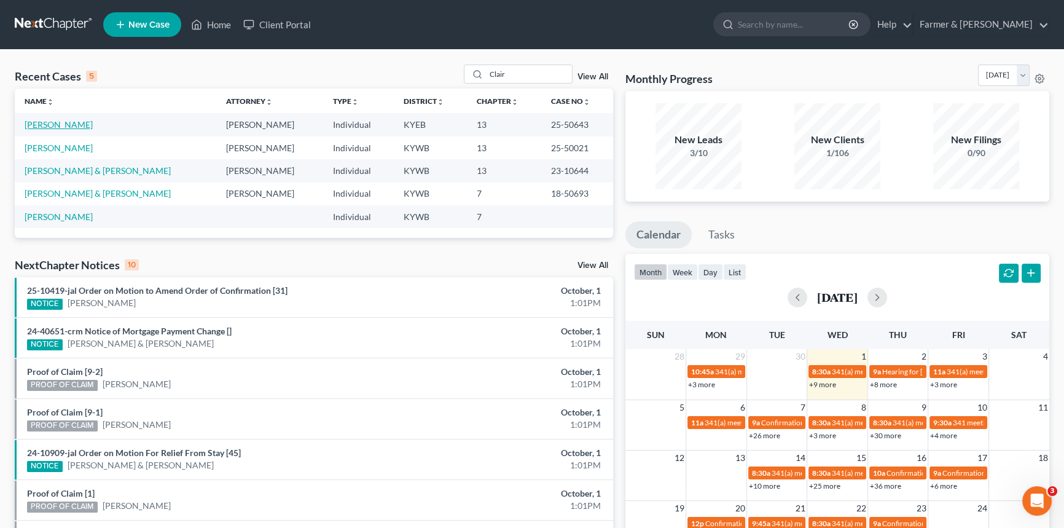
click at [59, 125] on link "Clair, Brandon" at bounding box center [59, 124] width 68 height 10
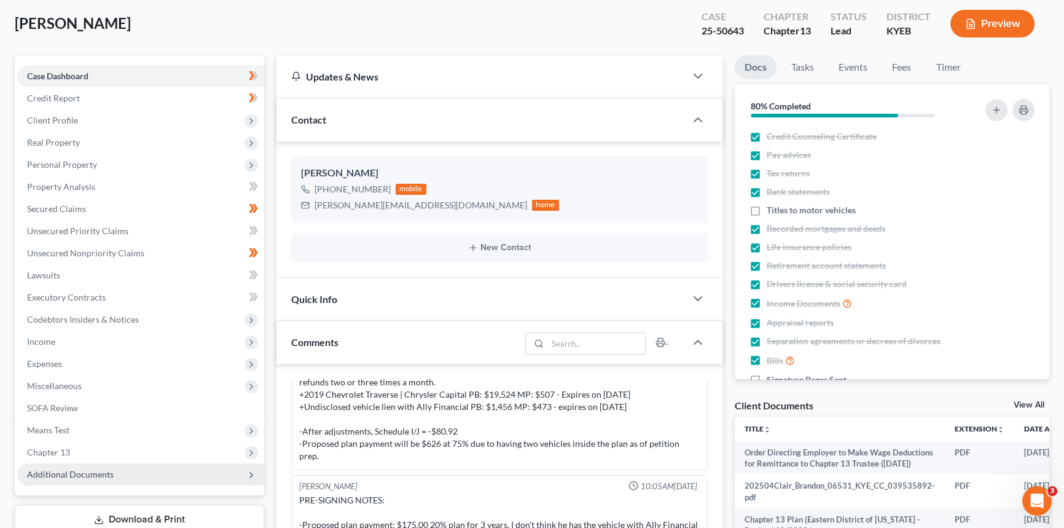
scroll to position [167, 0]
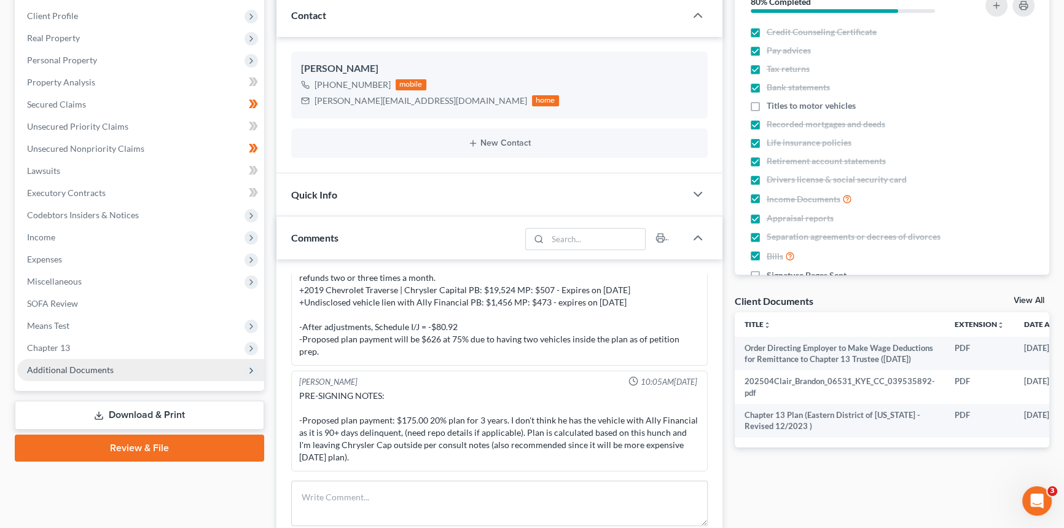
click at [95, 372] on span "Additional Documents" at bounding box center [70, 369] width 87 height 10
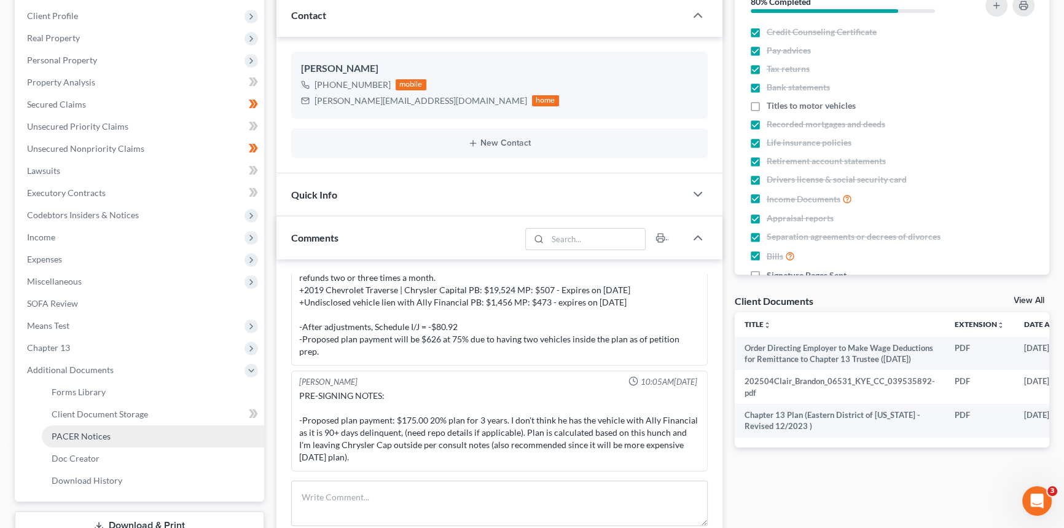
click at [96, 432] on span "PACER Notices" at bounding box center [81, 436] width 59 height 10
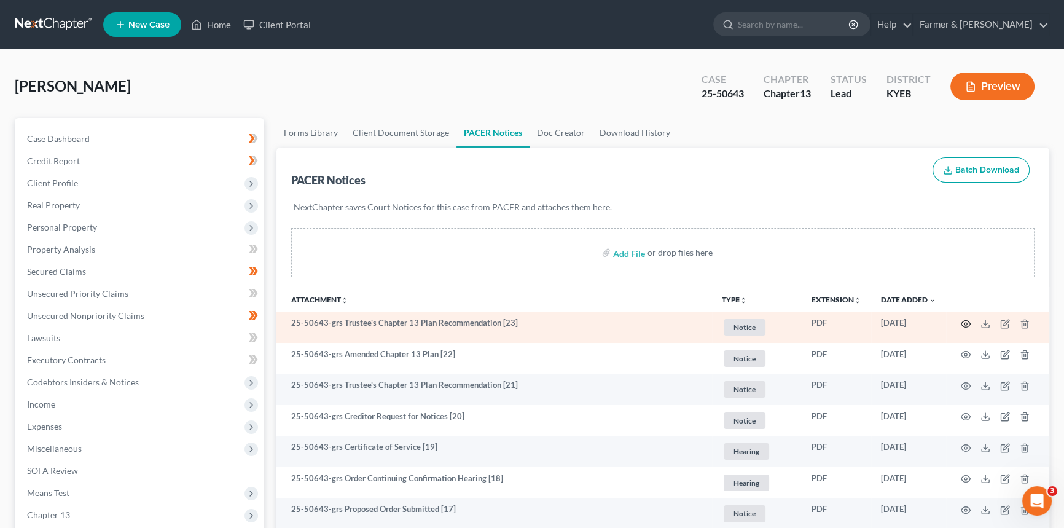
click at [966, 322] on circle "button" at bounding box center [965, 323] width 2 height 2
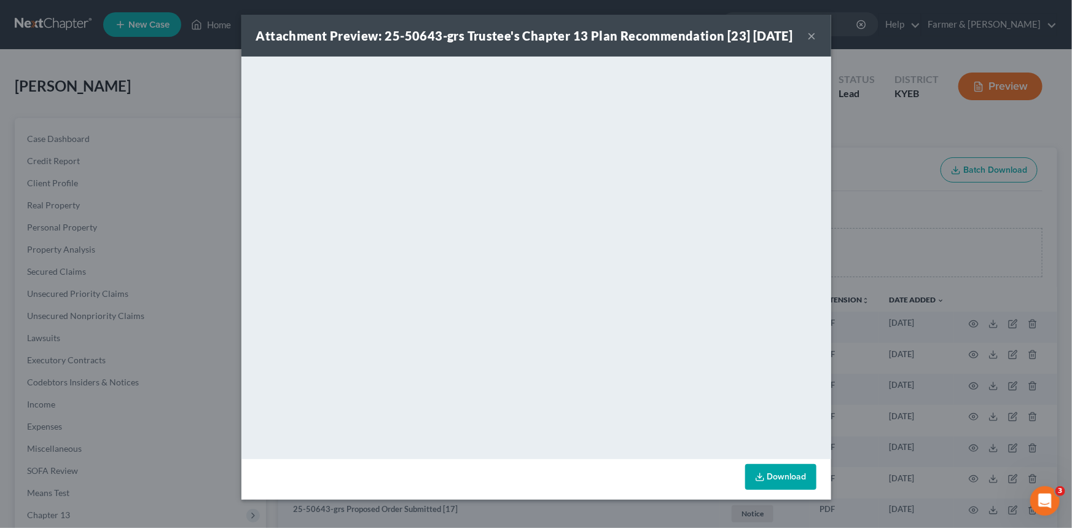
click at [808, 43] on button "×" at bounding box center [812, 35] width 9 height 15
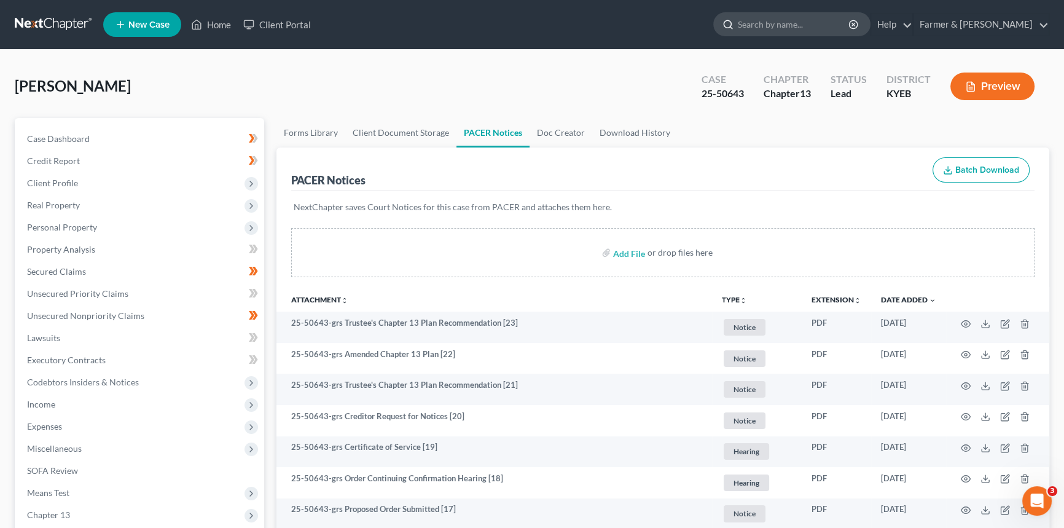
click at [846, 17] on input "search" at bounding box center [794, 24] width 112 height 23
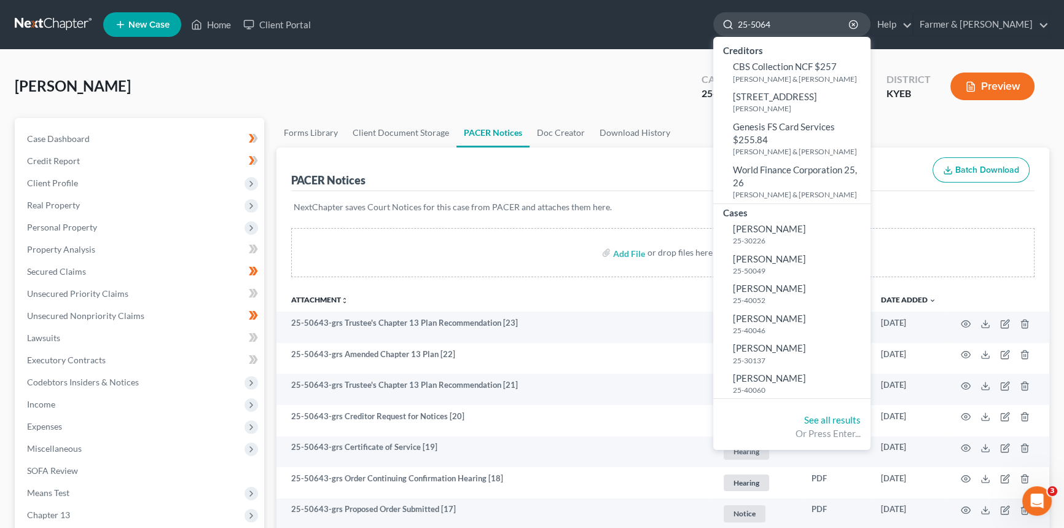
type input "25-50647"
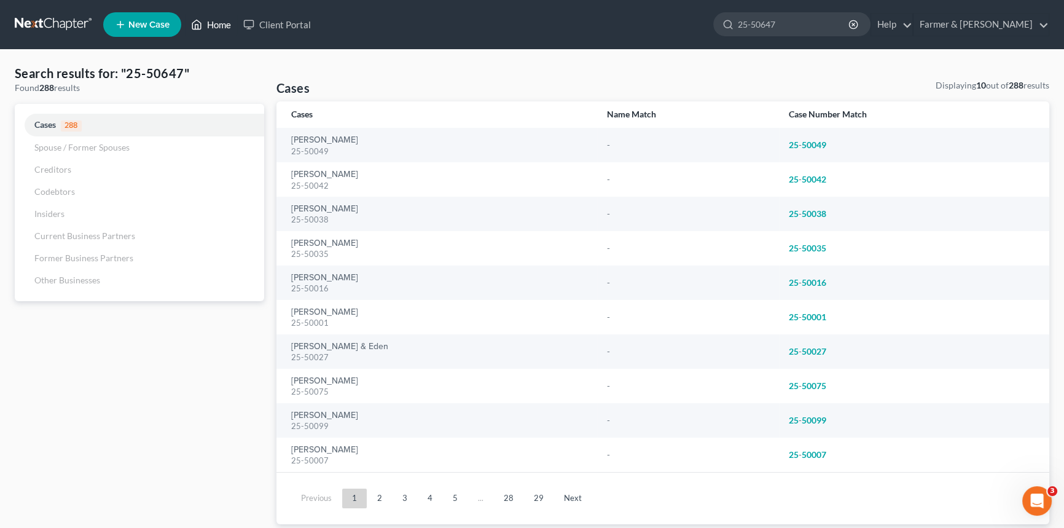
click at [214, 21] on link "Home" at bounding box center [211, 25] width 52 height 22
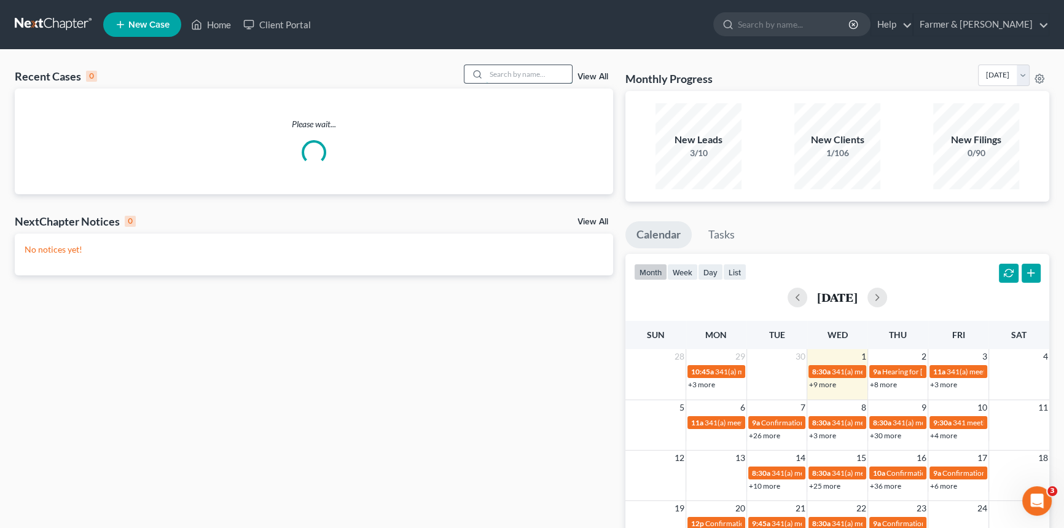
click at [504, 76] on input "search" at bounding box center [529, 74] width 86 height 18
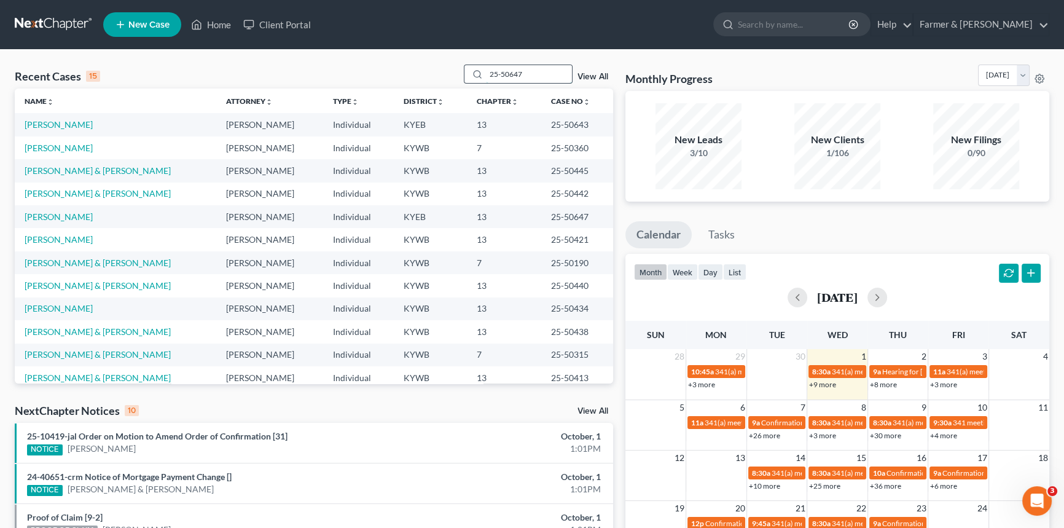
type input "25-50647"
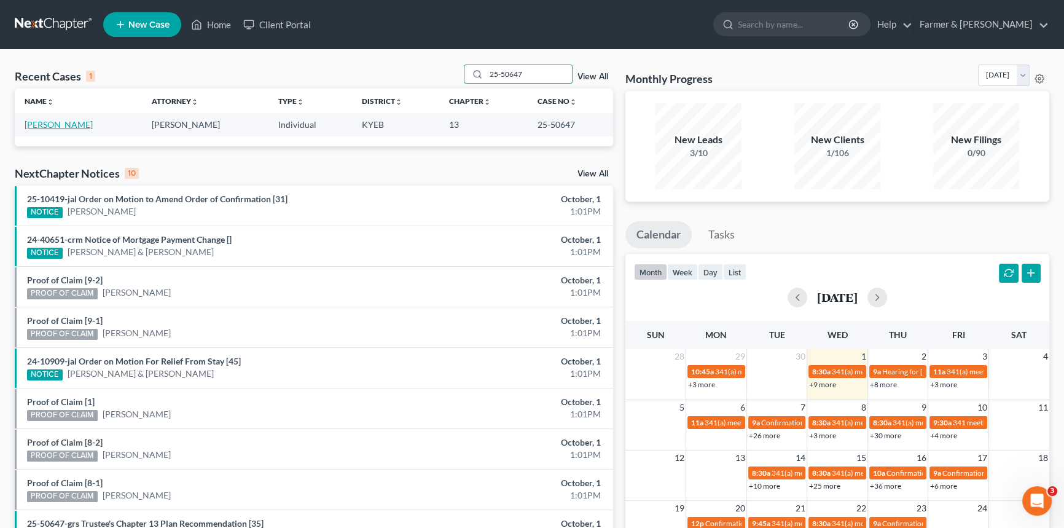
click at [55, 127] on link "Thomas, Marcus" at bounding box center [59, 124] width 68 height 10
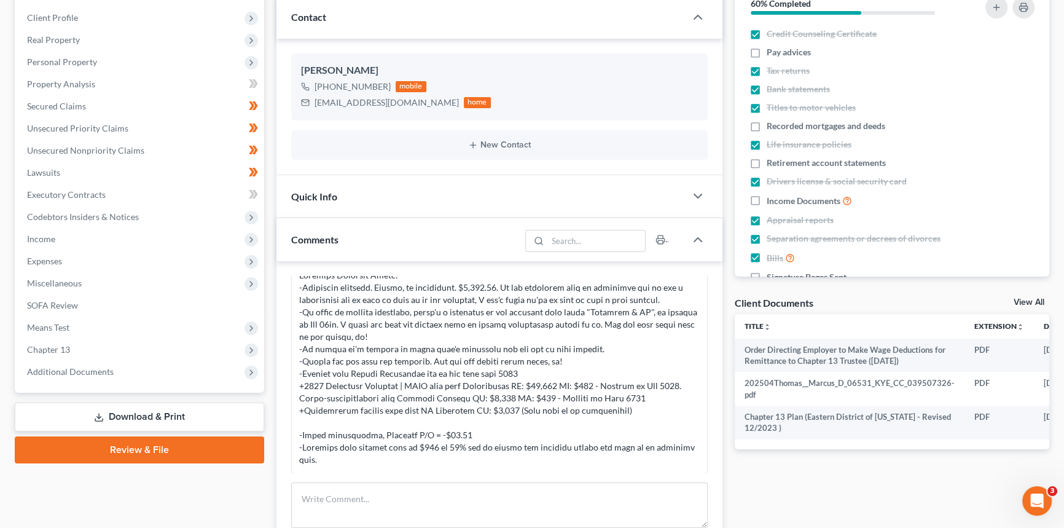
scroll to position [167, 0]
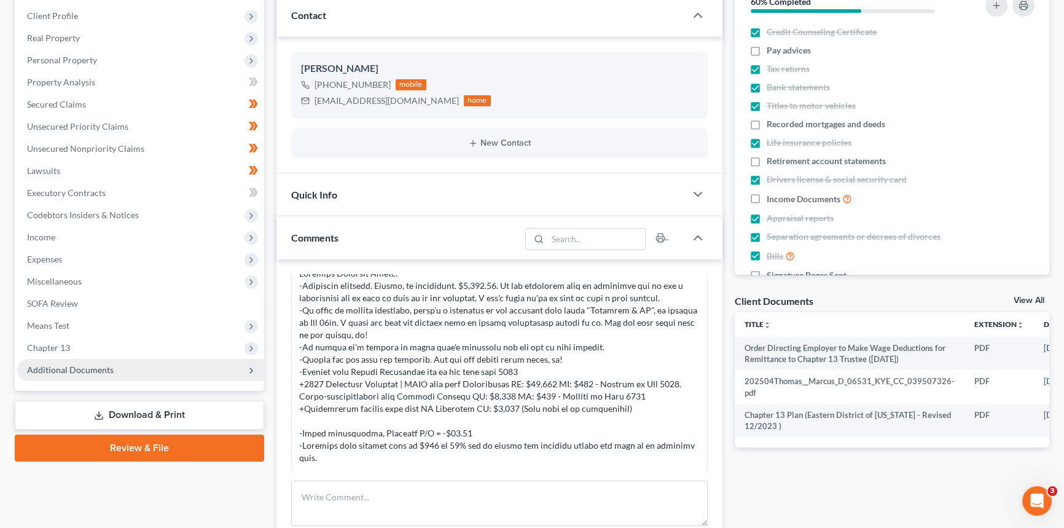
click at [92, 371] on span "Additional Documents" at bounding box center [70, 369] width 87 height 10
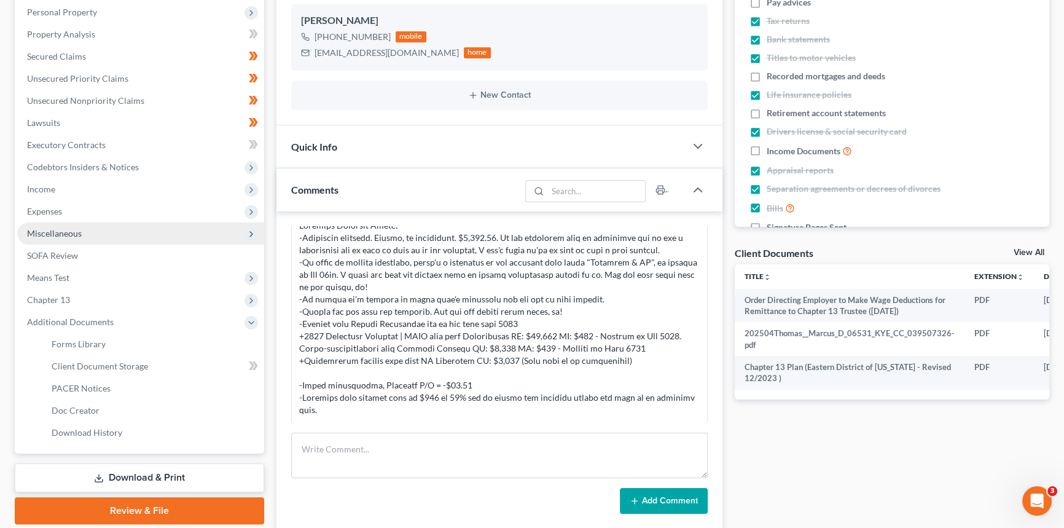
scroll to position [279, 0]
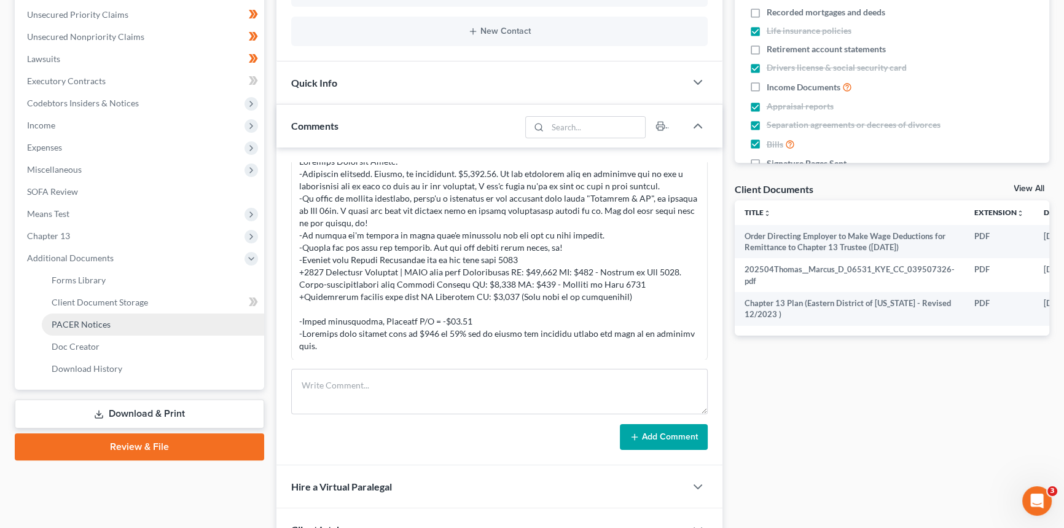
click at [87, 324] on span "PACER Notices" at bounding box center [81, 324] width 59 height 10
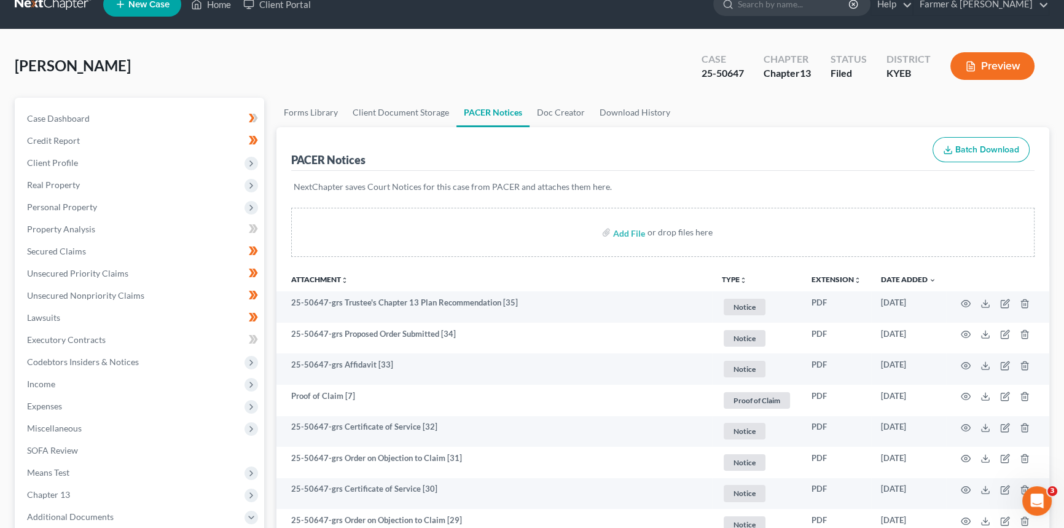
scroll to position [55, 0]
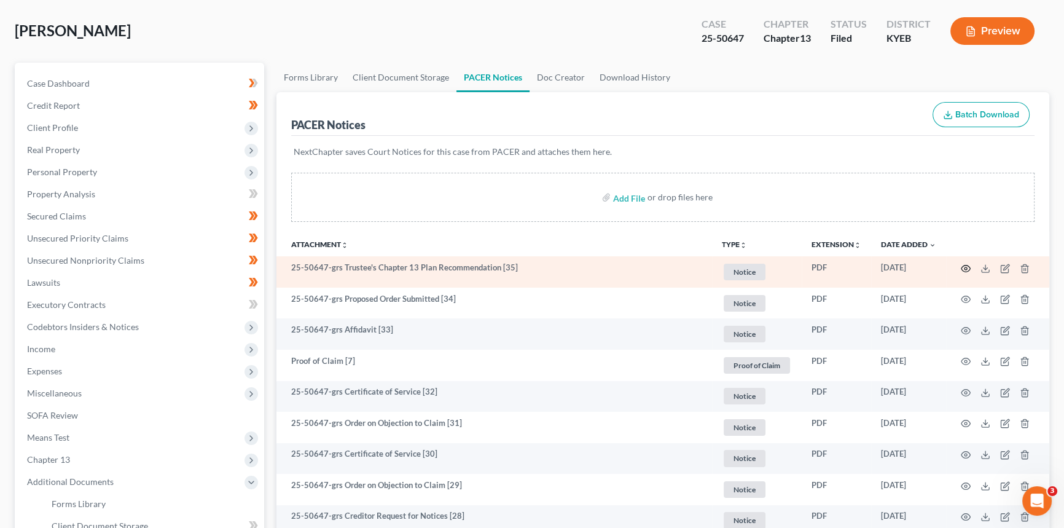
click at [967, 268] on icon "button" at bounding box center [966, 268] width 10 height 10
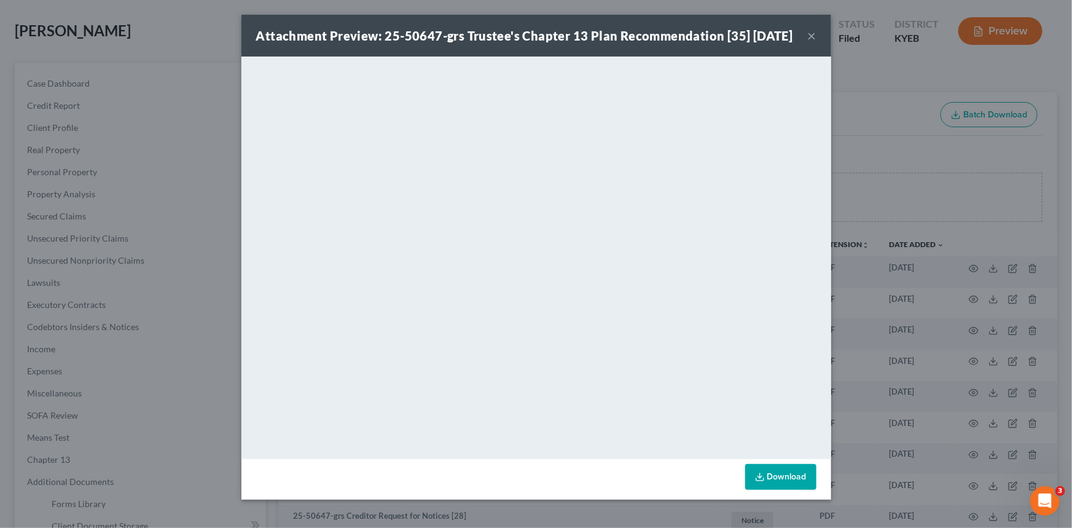
click at [809, 43] on button "×" at bounding box center [812, 35] width 9 height 15
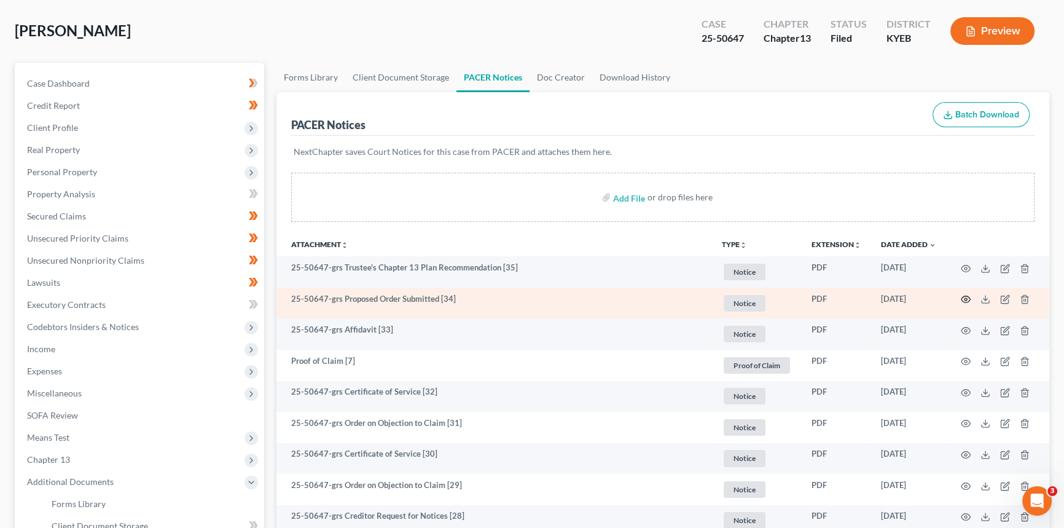
click at [964, 294] on icon "button" at bounding box center [966, 299] width 10 height 10
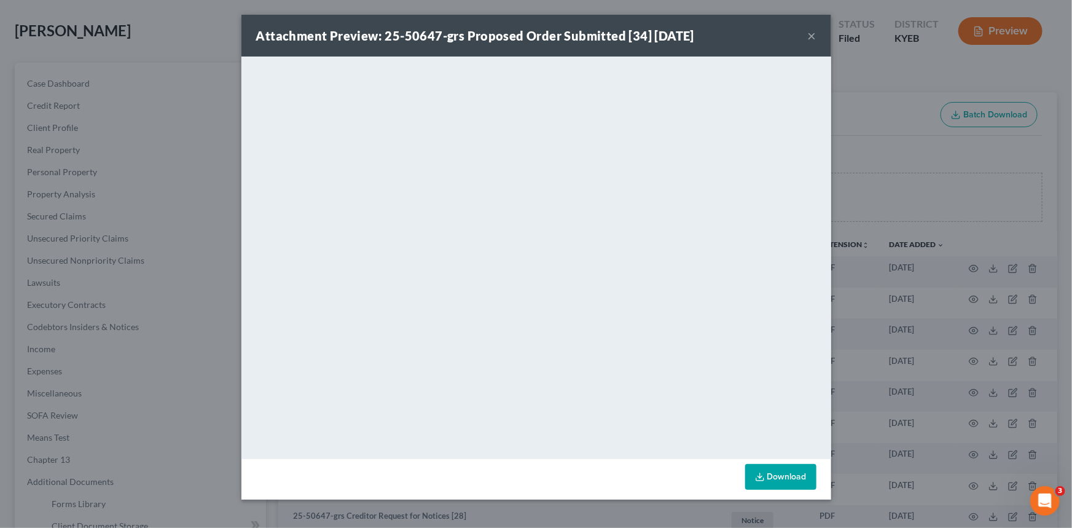
click at [814, 35] on button "×" at bounding box center [812, 35] width 9 height 15
